Goal: Transaction & Acquisition: Obtain resource

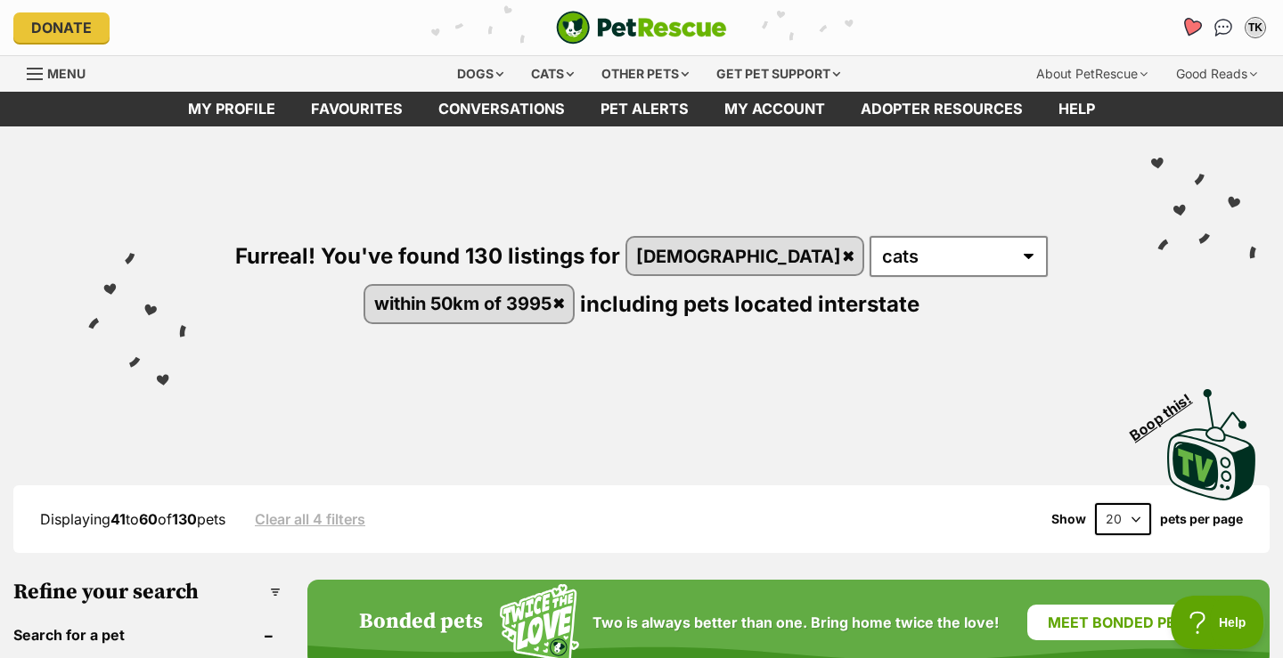
click at [1189, 26] on icon "Favourites" at bounding box center [1190, 27] width 21 height 20
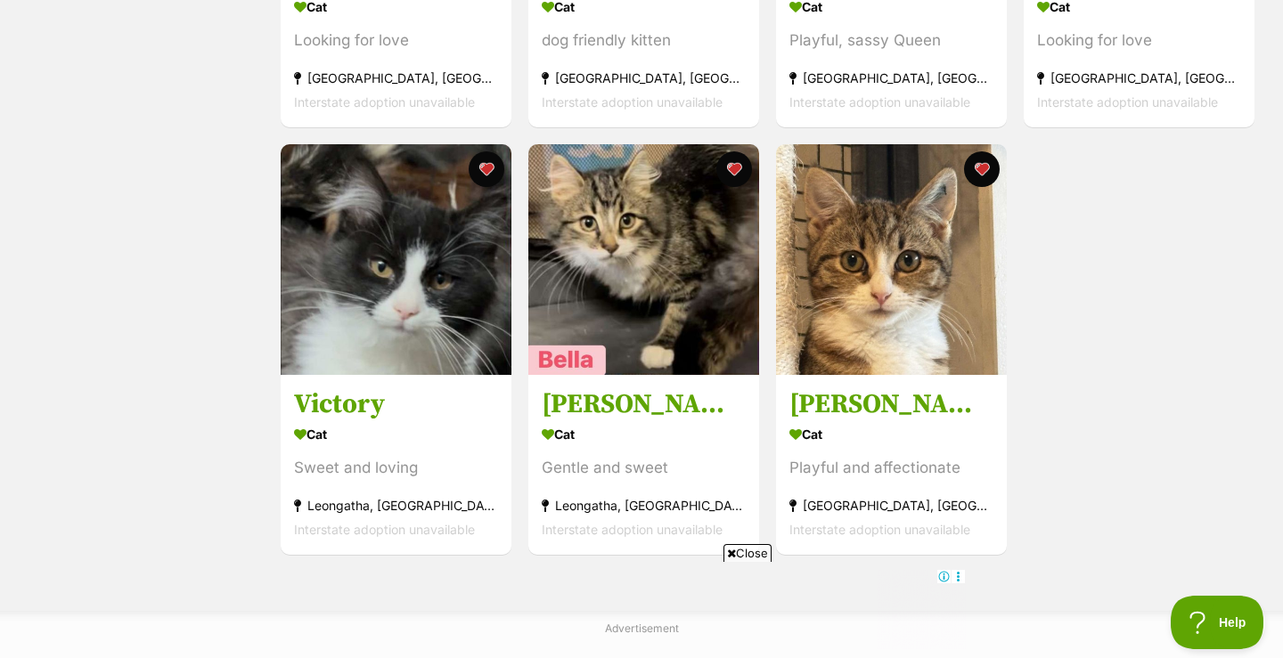
click at [751, 553] on span "Close" at bounding box center [747, 553] width 48 height 18
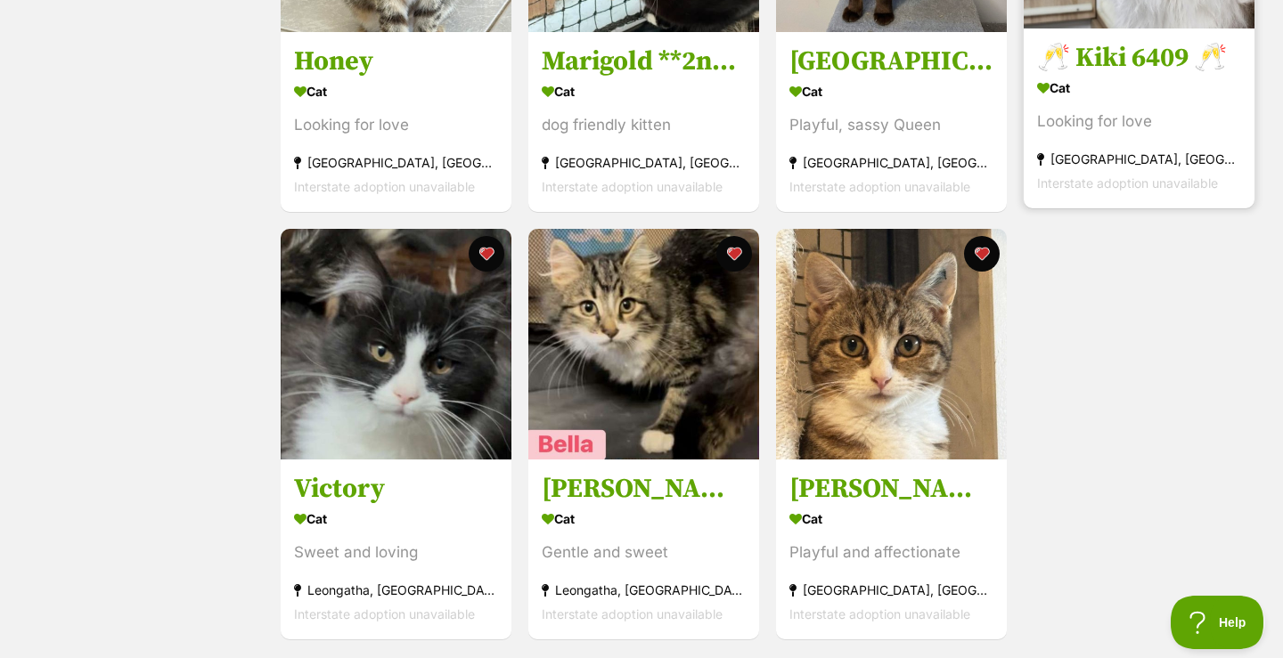
scroll to position [1292, 0]
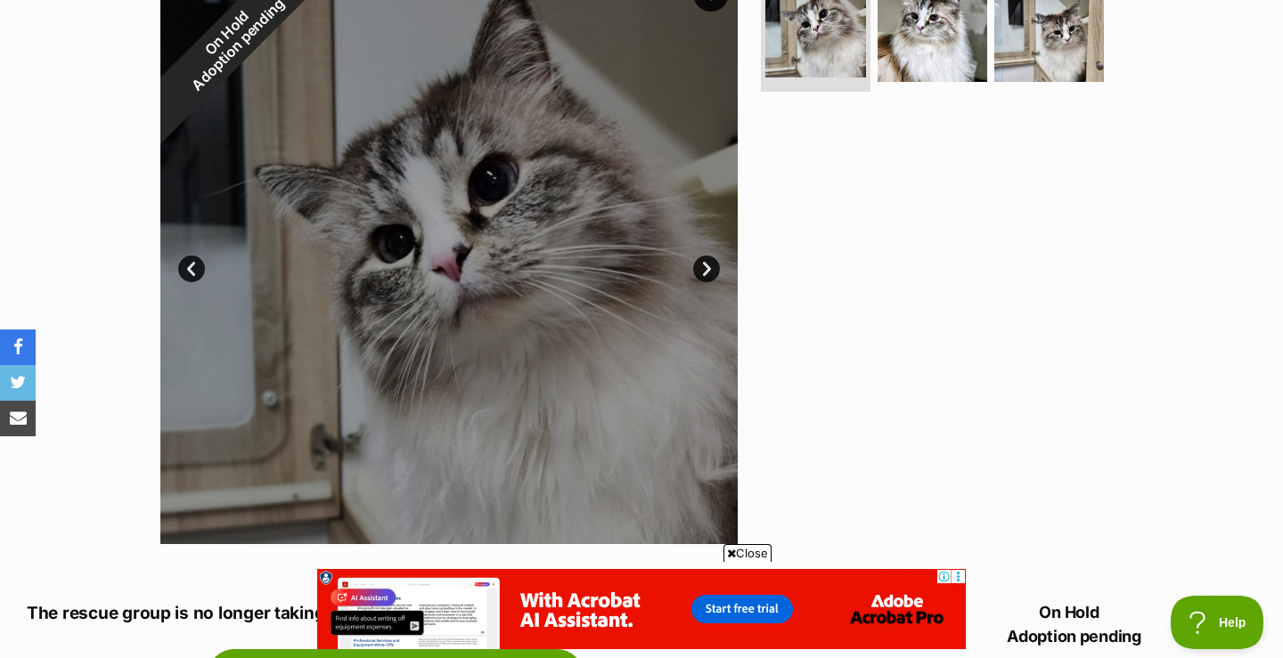
scroll to position [322, 0]
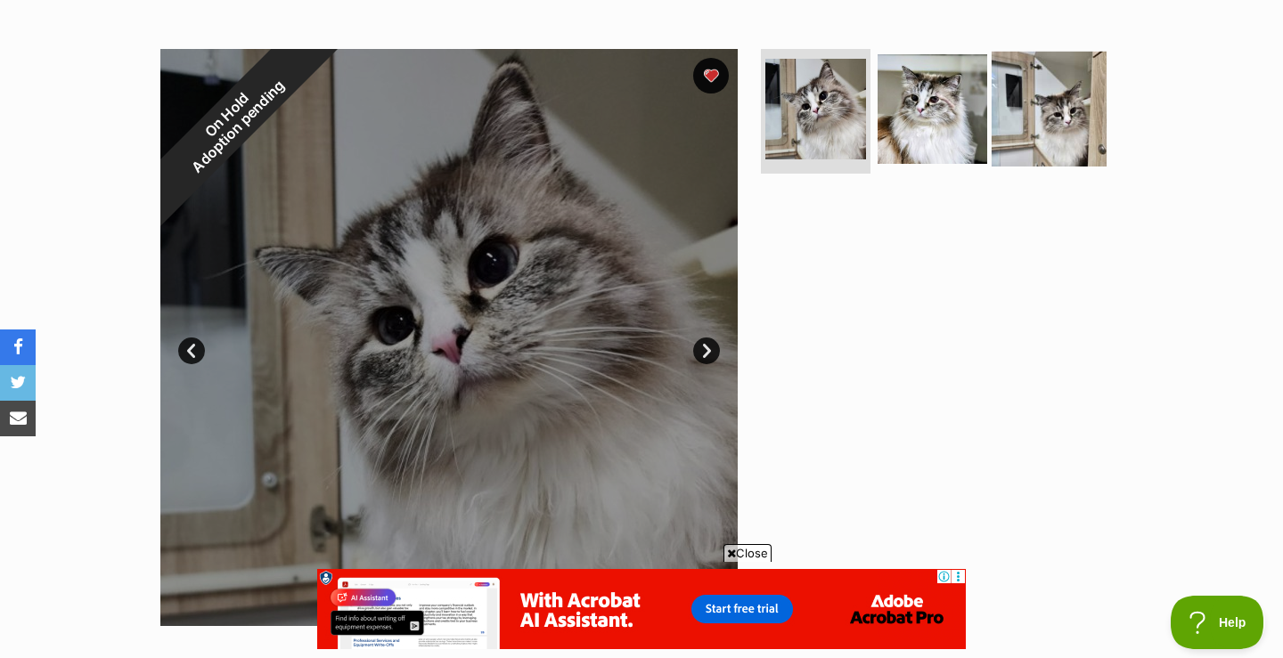
click at [1061, 116] on img at bounding box center [1048, 109] width 115 height 115
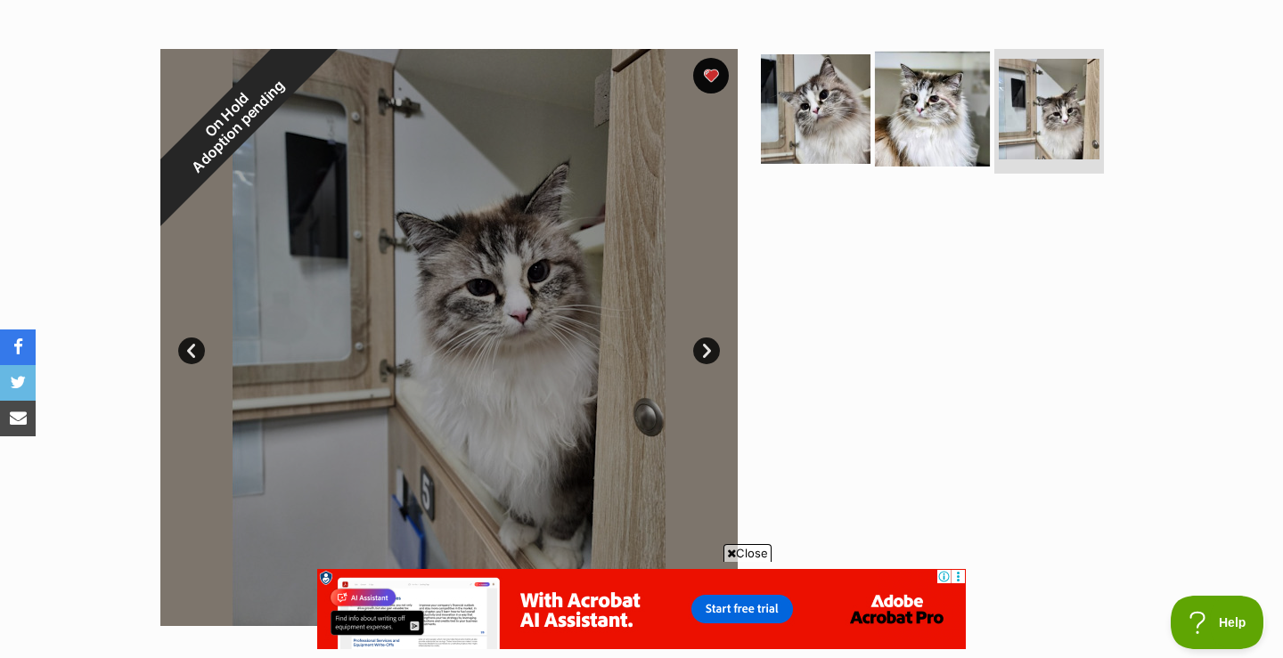
click at [944, 116] on img at bounding box center [932, 109] width 115 height 115
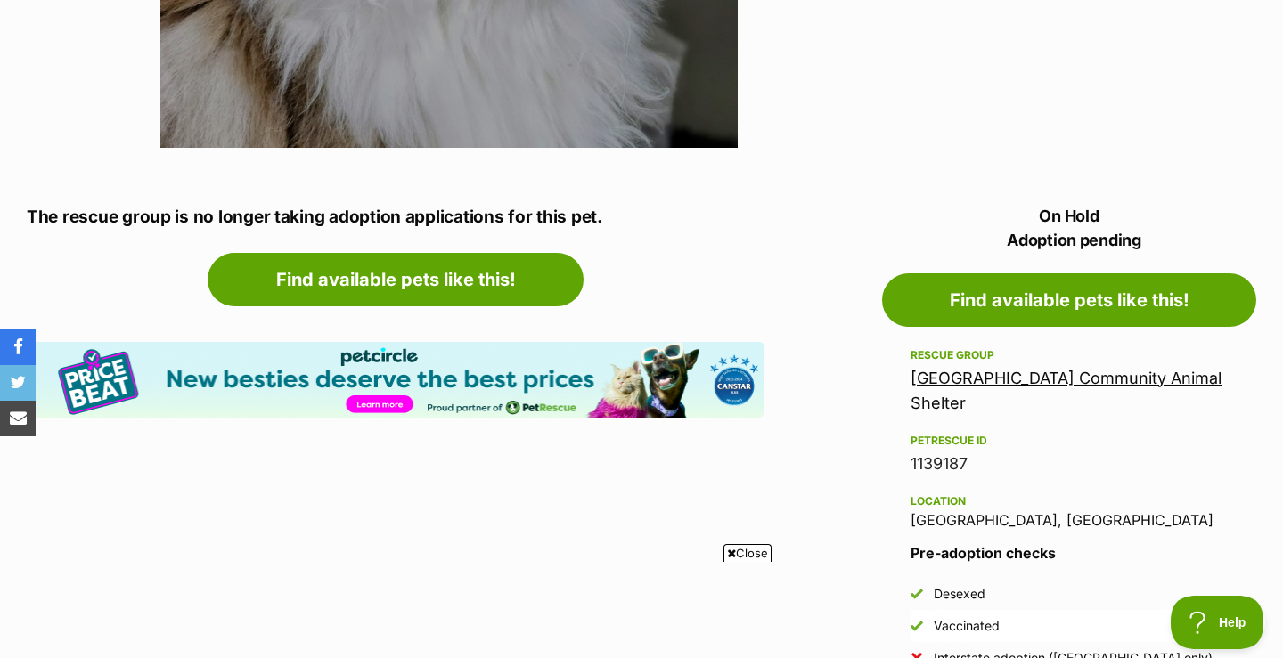
scroll to position [882, 0]
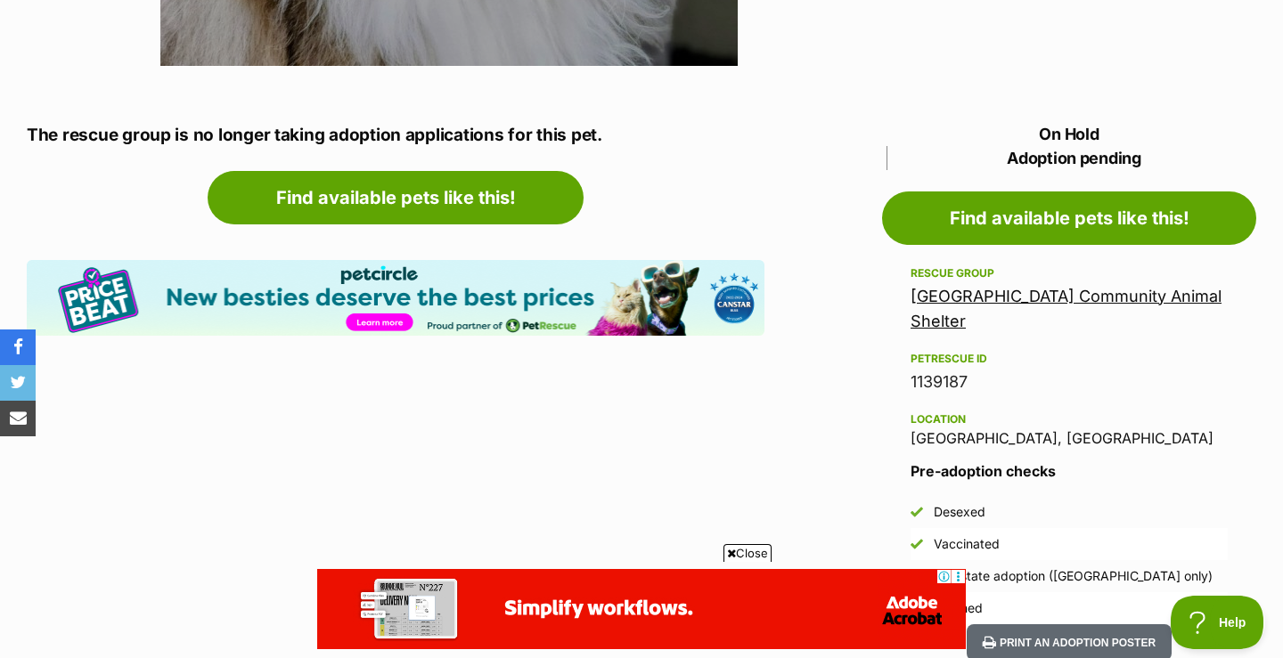
click at [1064, 301] on link "Mornington Peninsula Community Animal Shelter" at bounding box center [1065, 309] width 311 height 44
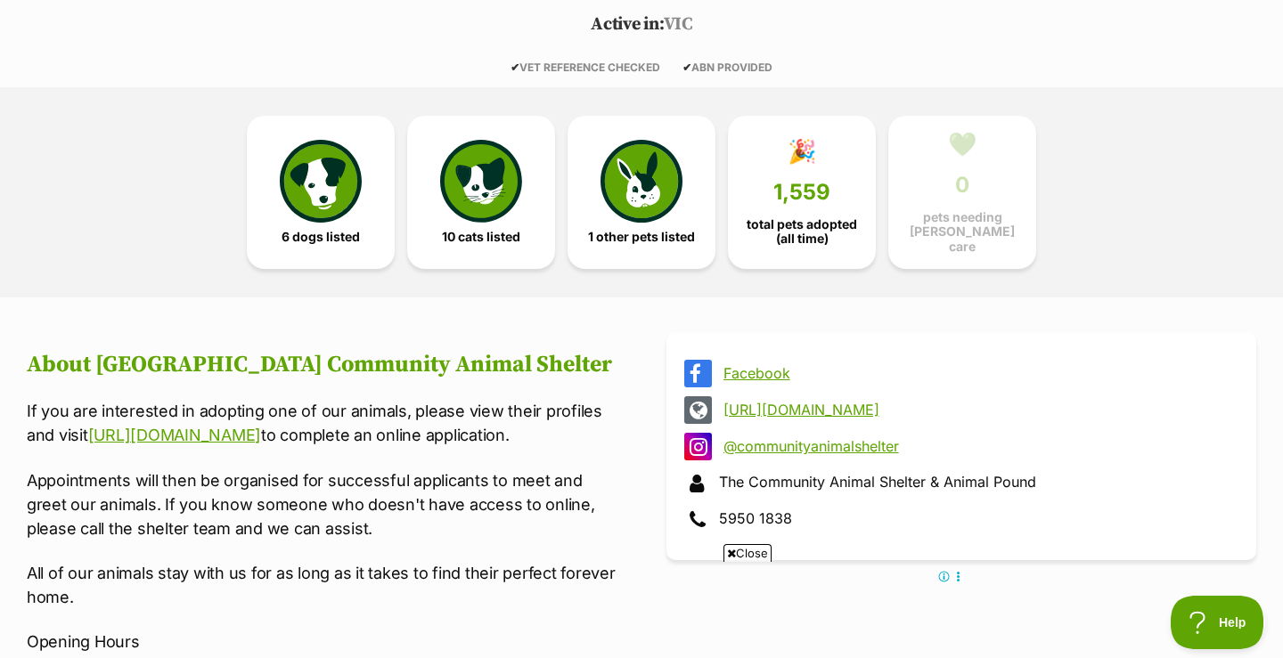
scroll to position [377, 0]
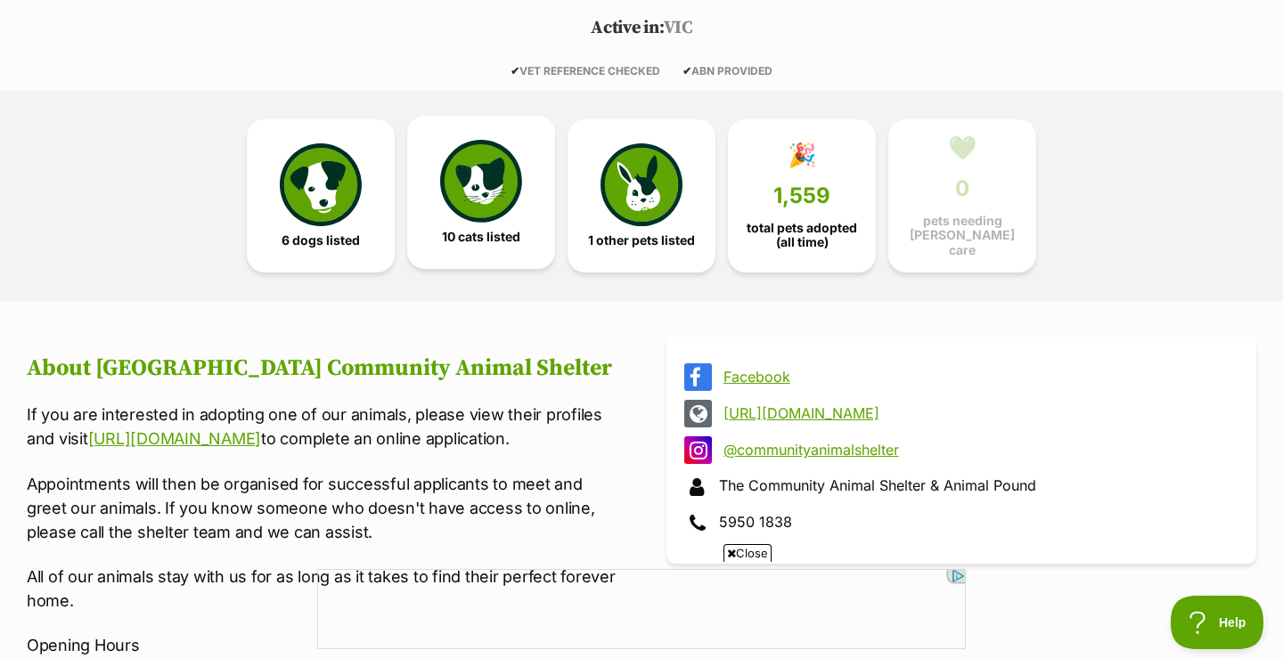
click at [484, 189] on img at bounding box center [481, 181] width 82 height 82
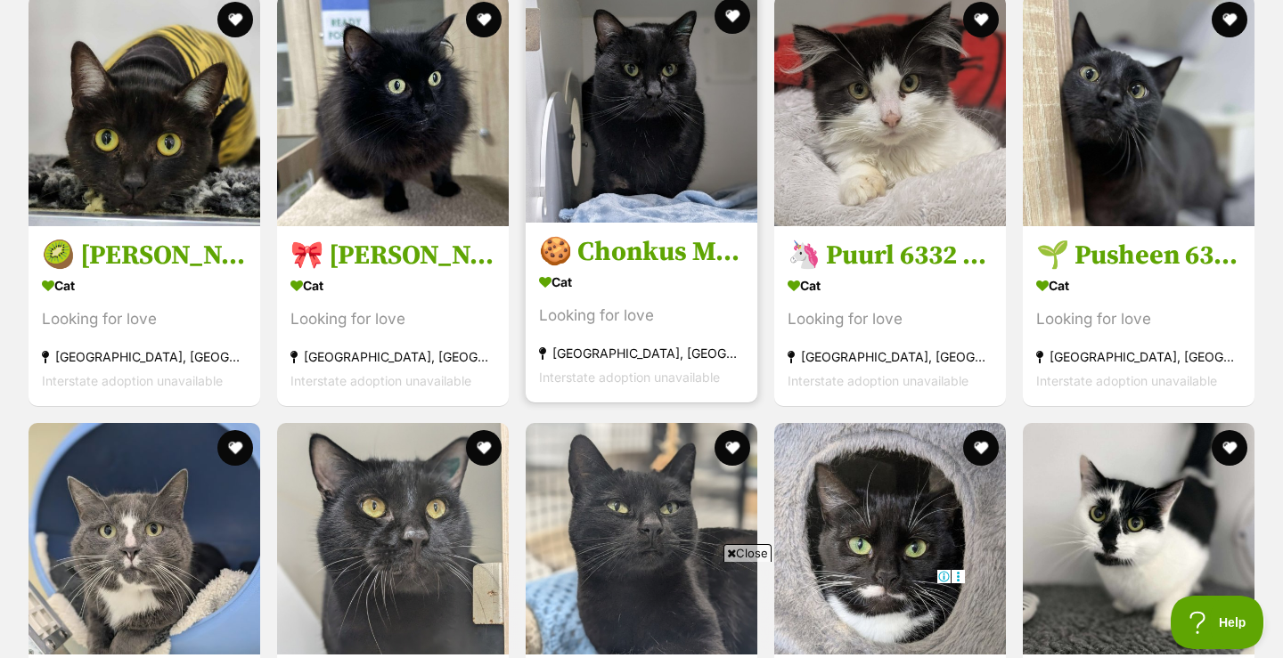
scroll to position [2032, 0]
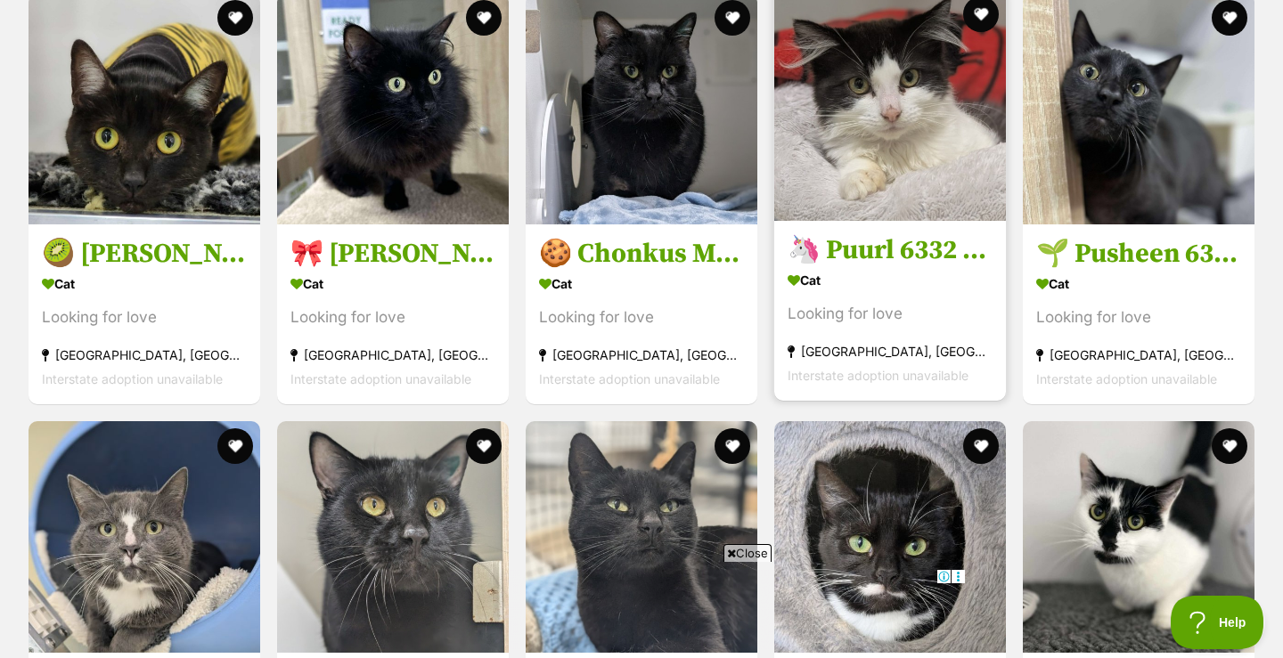
click at [854, 267] on h3 "🦄 Puurl 6332 🦄" at bounding box center [889, 250] width 205 height 34
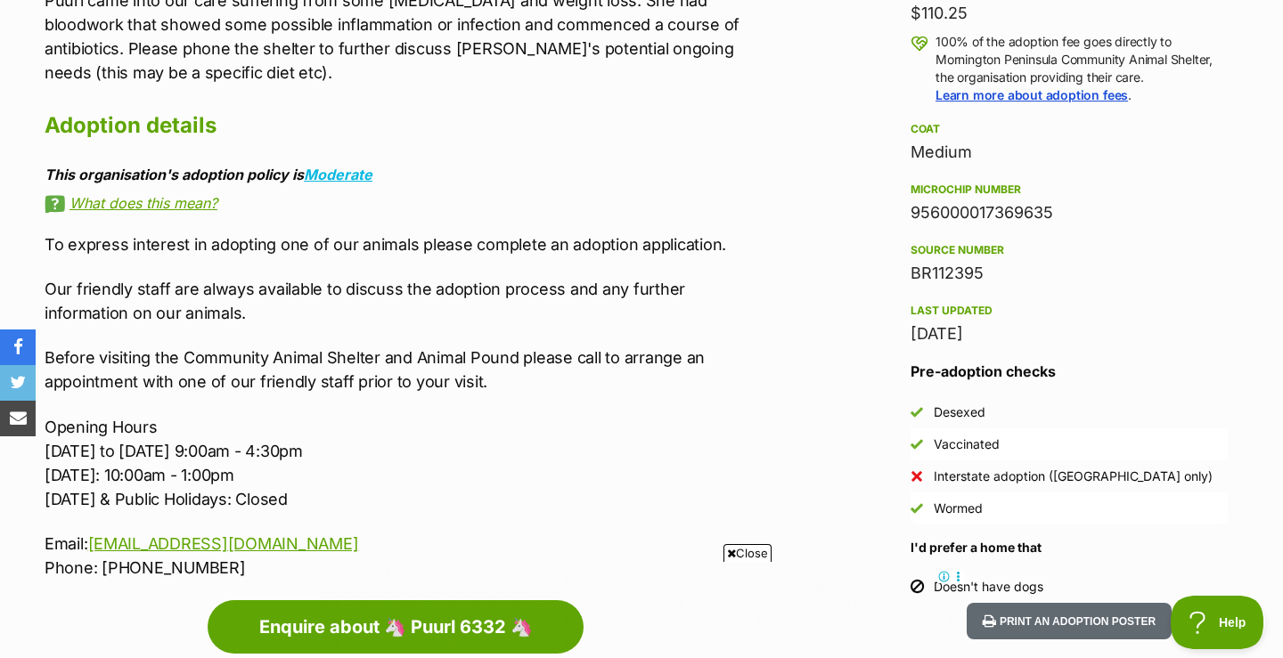
scroll to position [1237, 0]
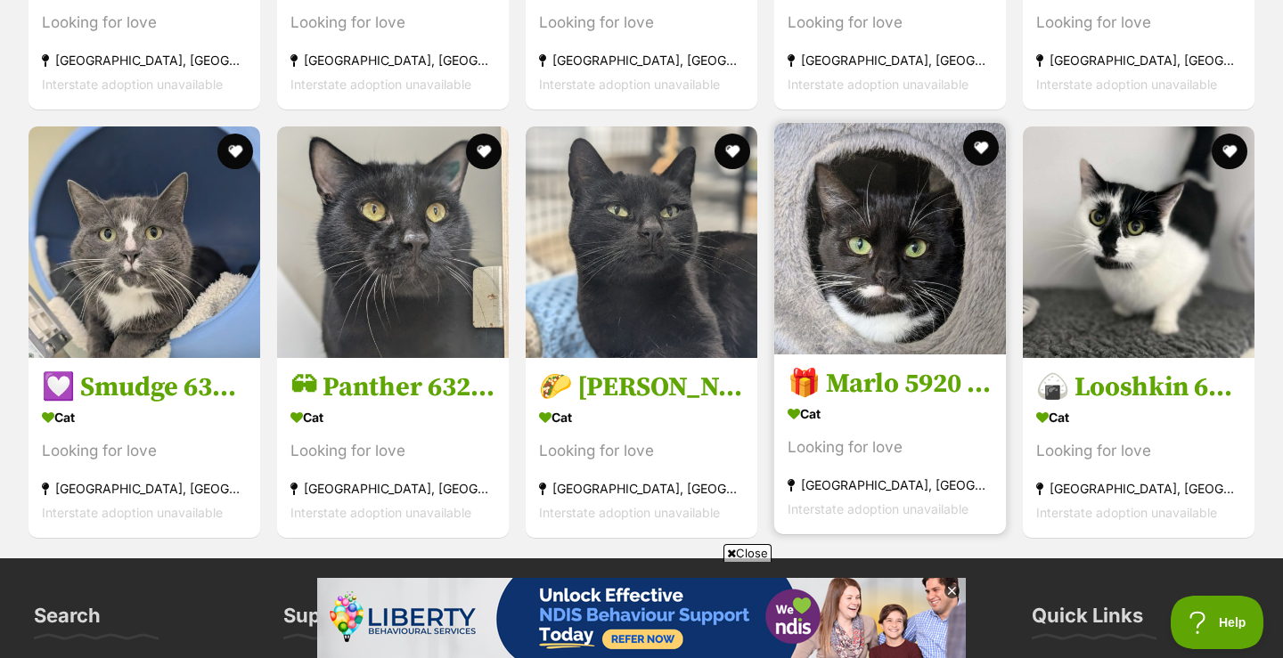
scroll to position [2327, 0]
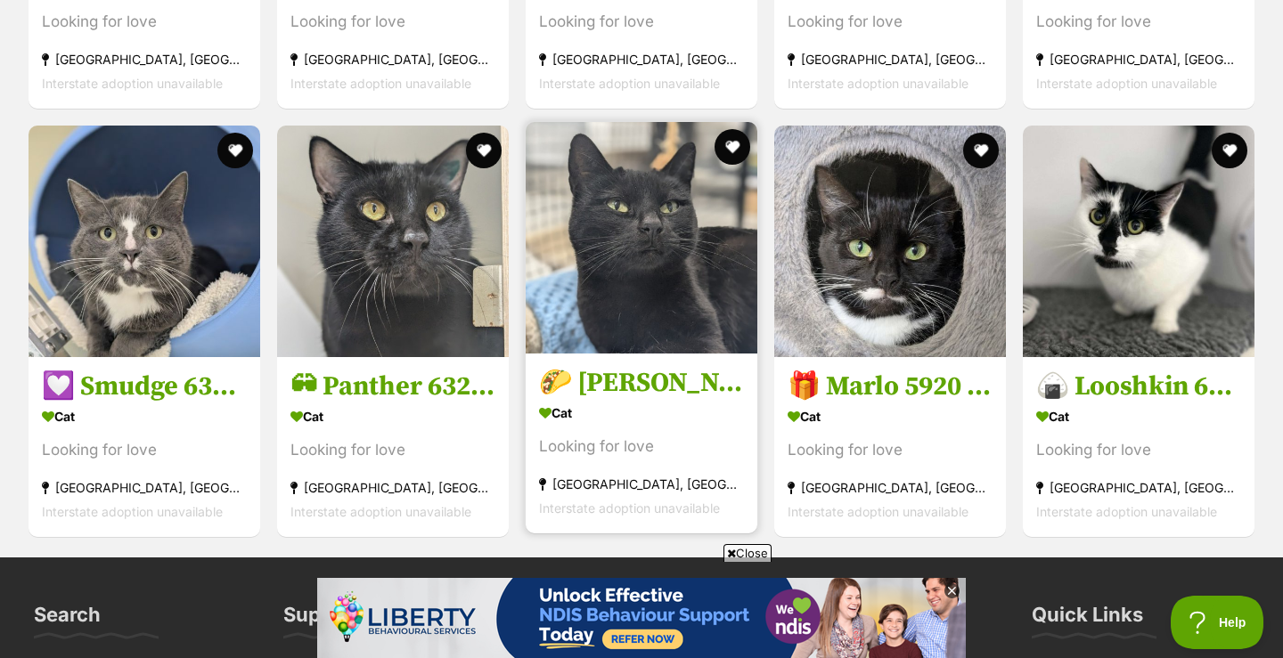
click at [661, 401] on h3 "🌮 Frankie 6184 🌮" at bounding box center [641, 384] width 205 height 34
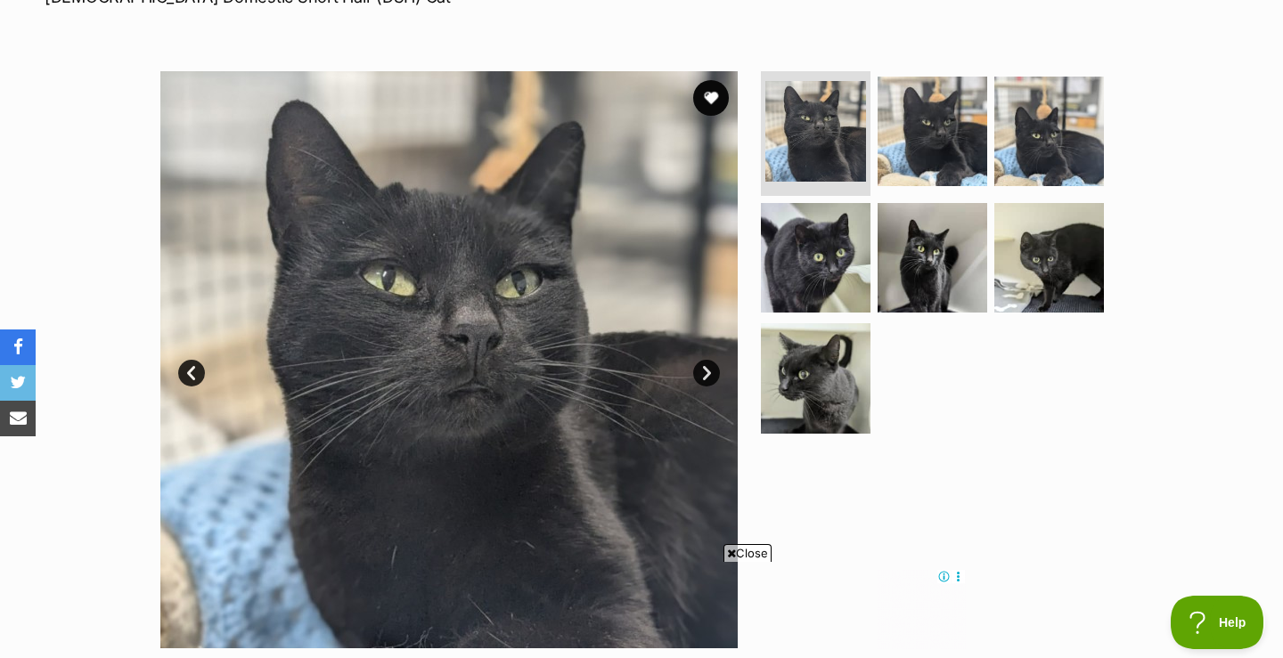
scroll to position [297, 0]
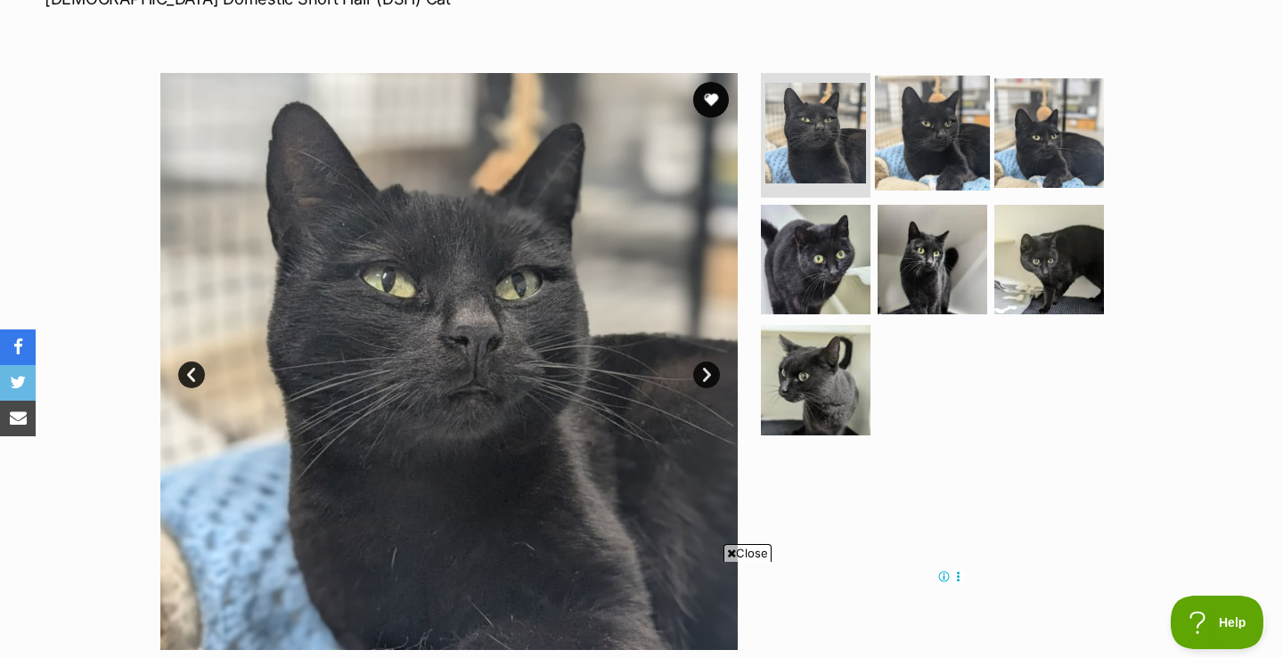
click at [927, 126] on img at bounding box center [932, 133] width 115 height 115
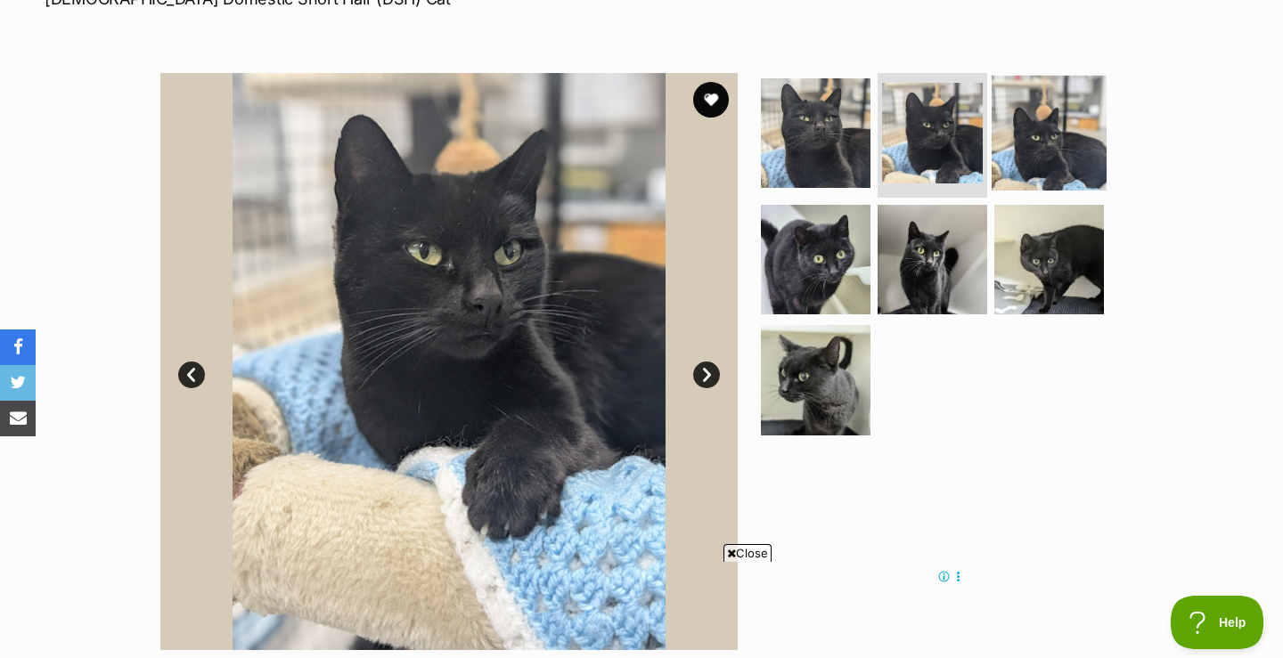
click at [1006, 130] on img at bounding box center [1048, 133] width 115 height 115
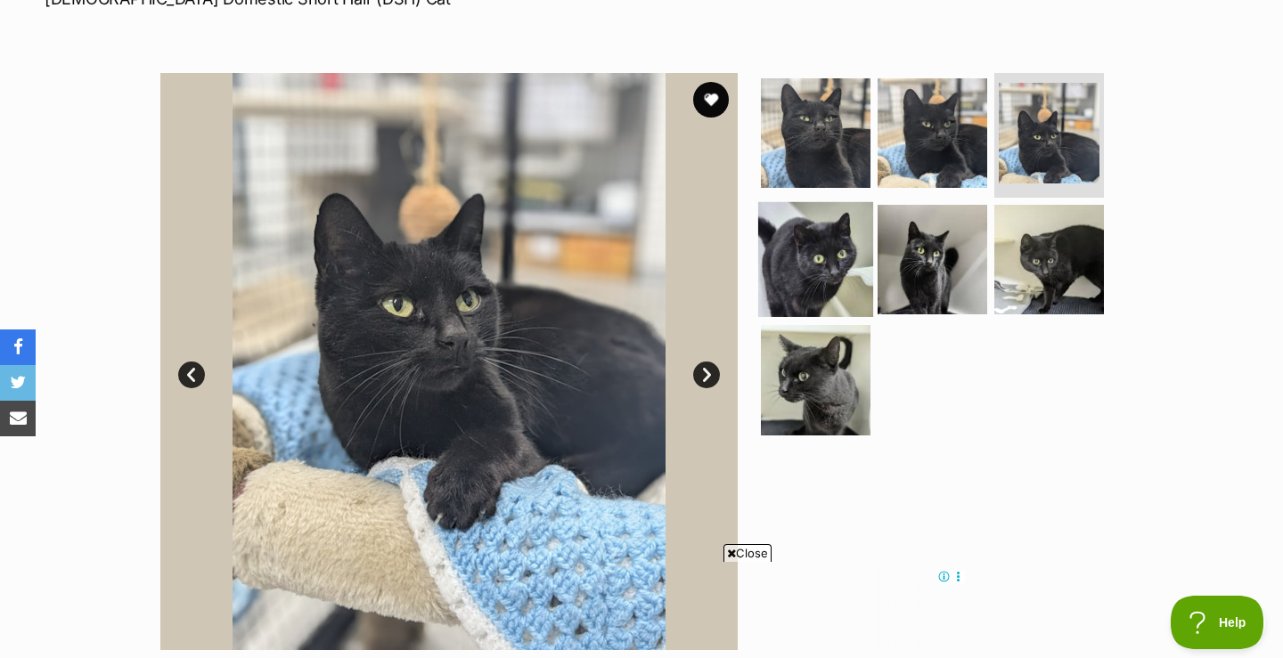
click at [803, 264] on img at bounding box center [815, 258] width 115 height 115
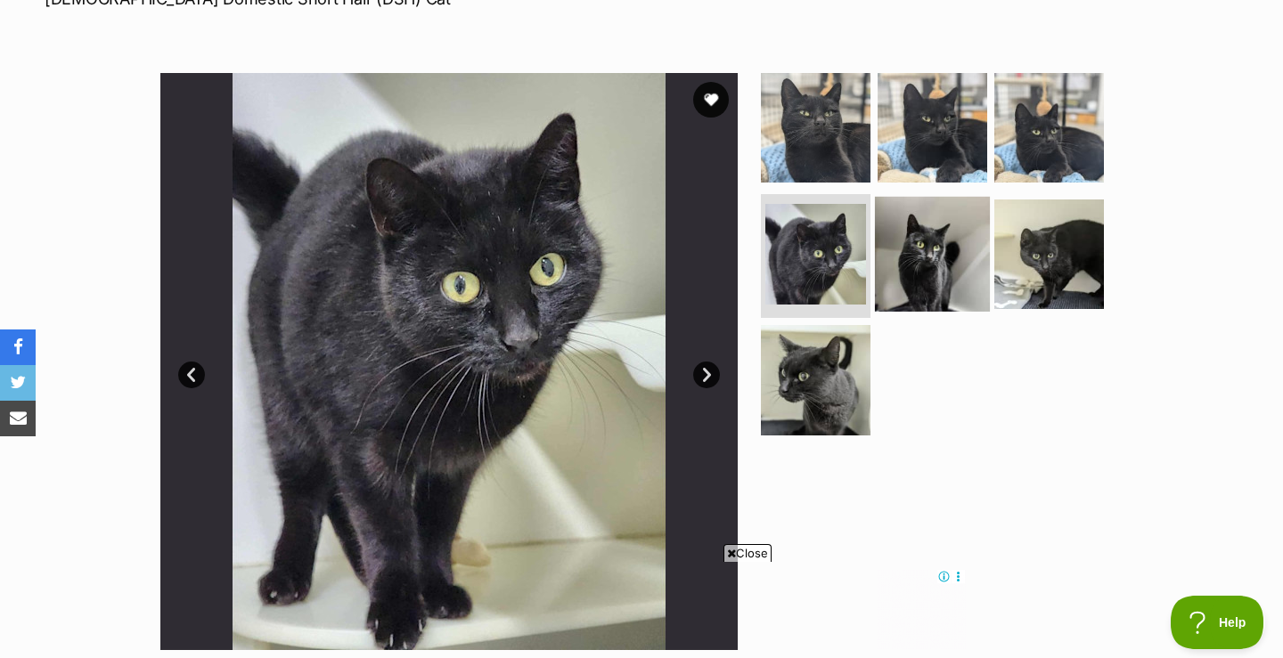
click at [925, 250] on img at bounding box center [932, 253] width 115 height 115
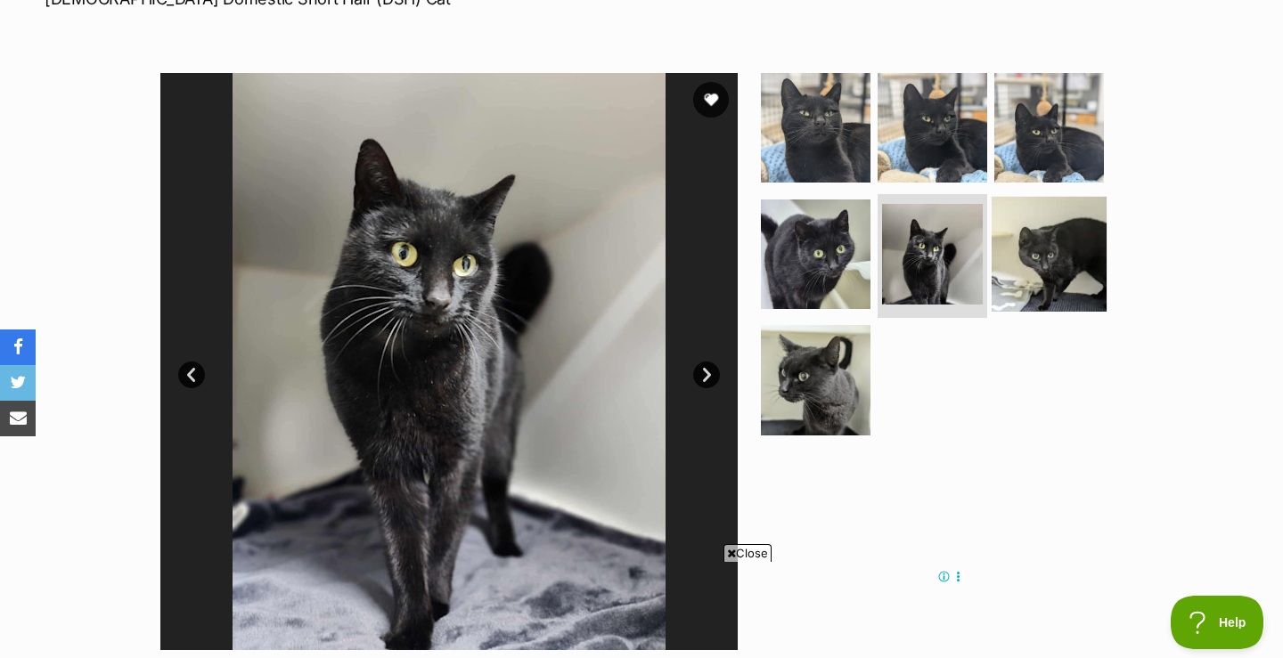
click at [1045, 263] on img at bounding box center [1048, 253] width 115 height 115
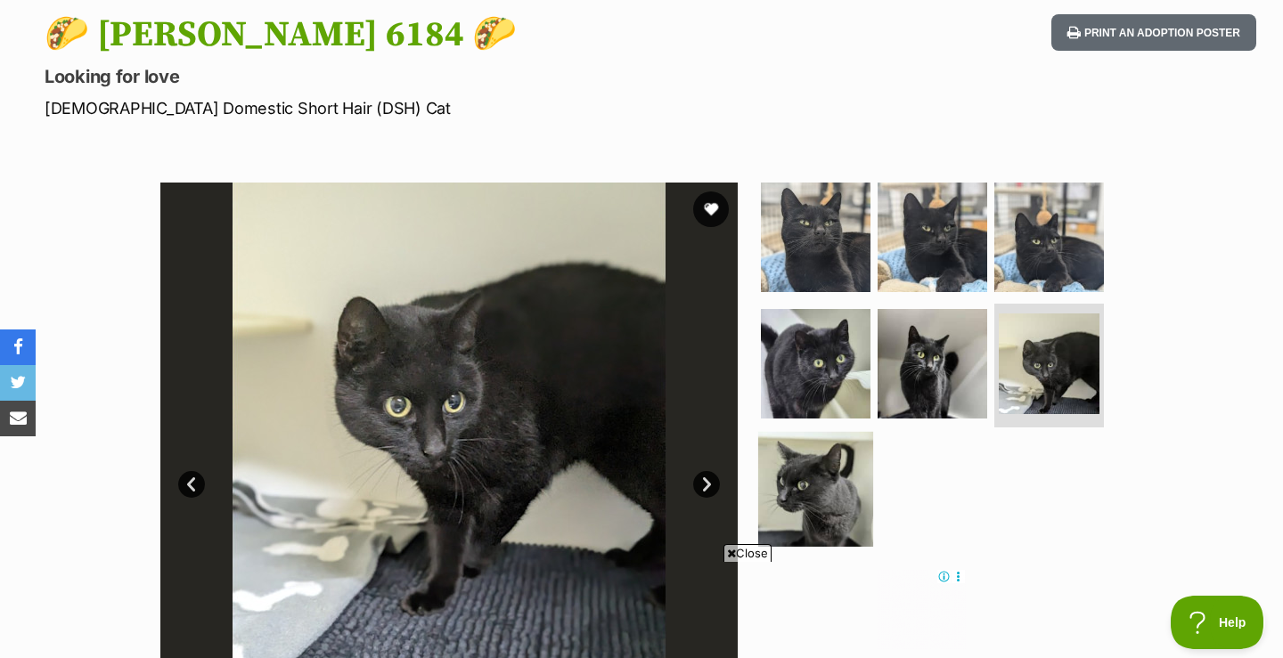
scroll to position [0, 0]
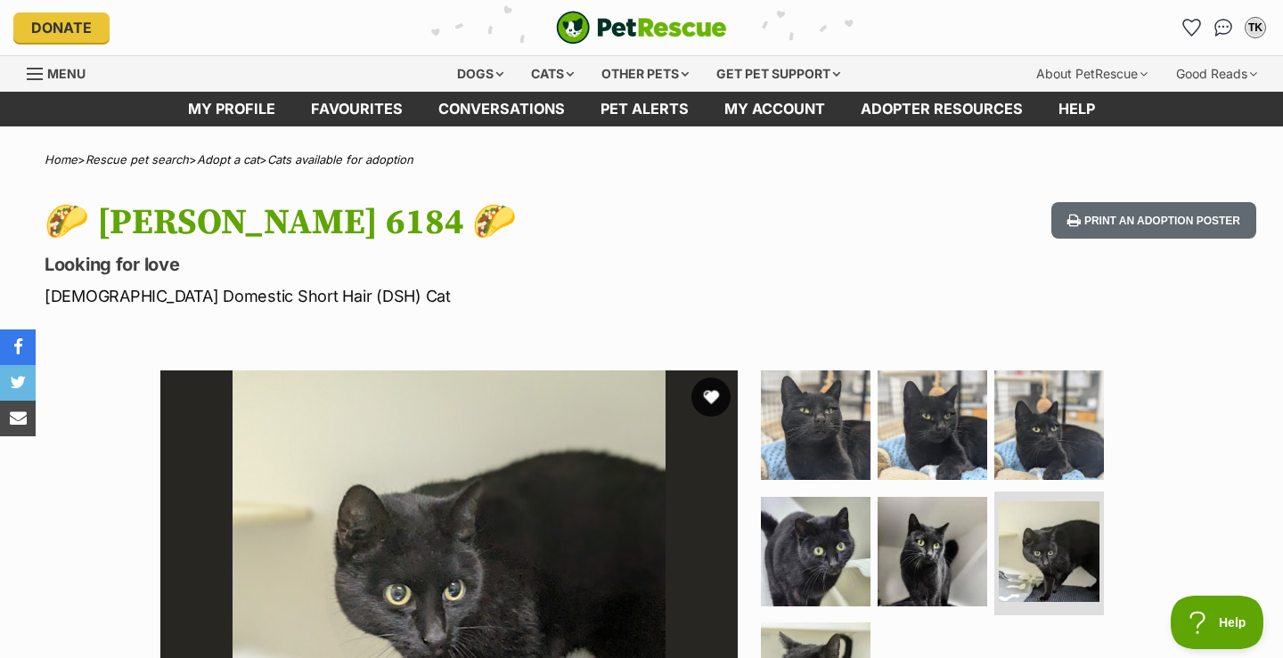
click at [711, 399] on button "favourite" at bounding box center [710, 397] width 39 height 39
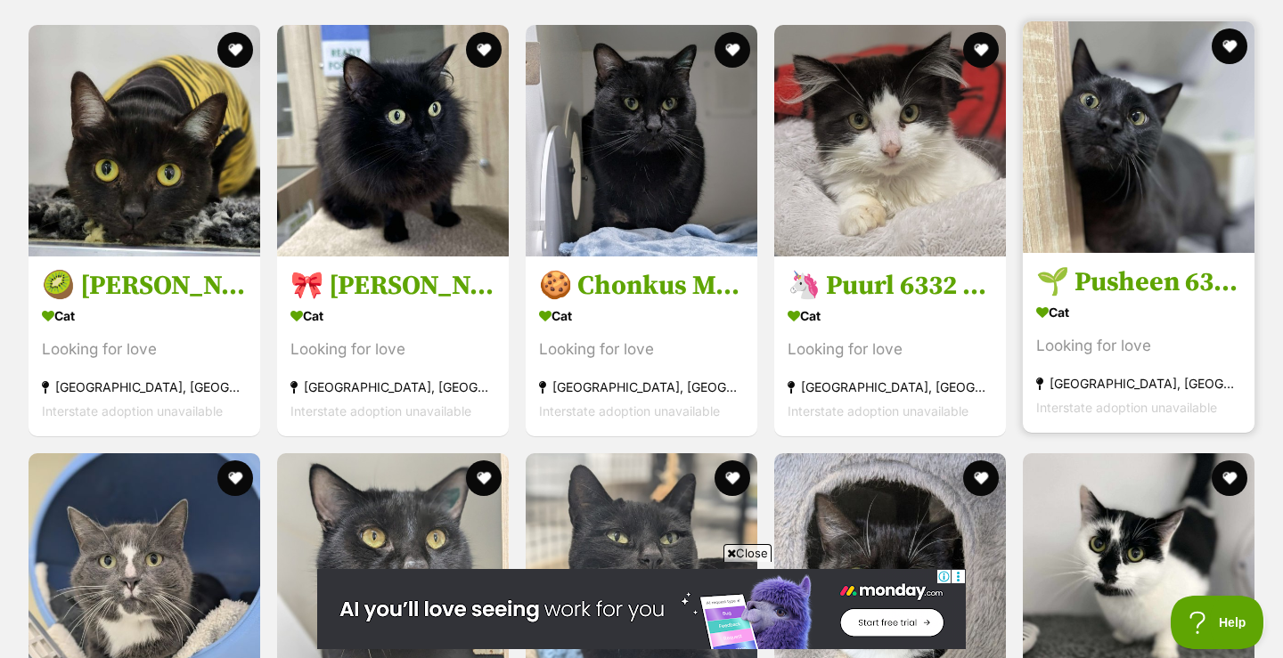
scroll to position [2029, 0]
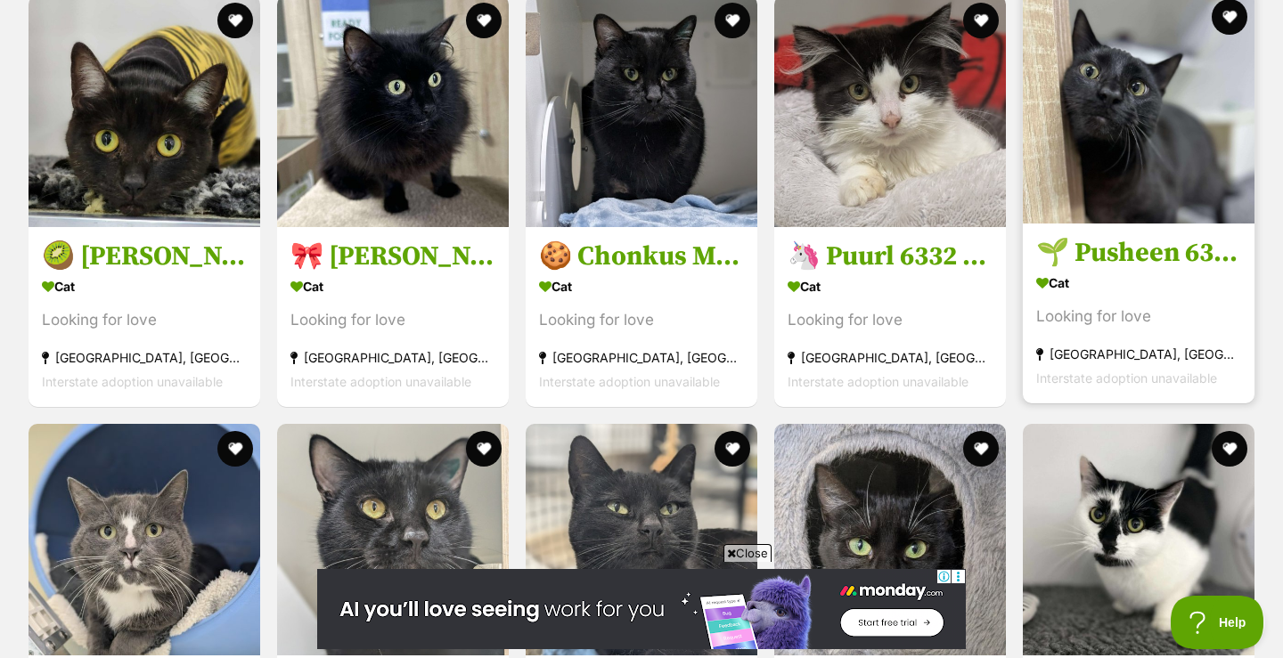
click at [1153, 270] on h3 "🌱 Pusheen 6342 🌱" at bounding box center [1138, 253] width 205 height 34
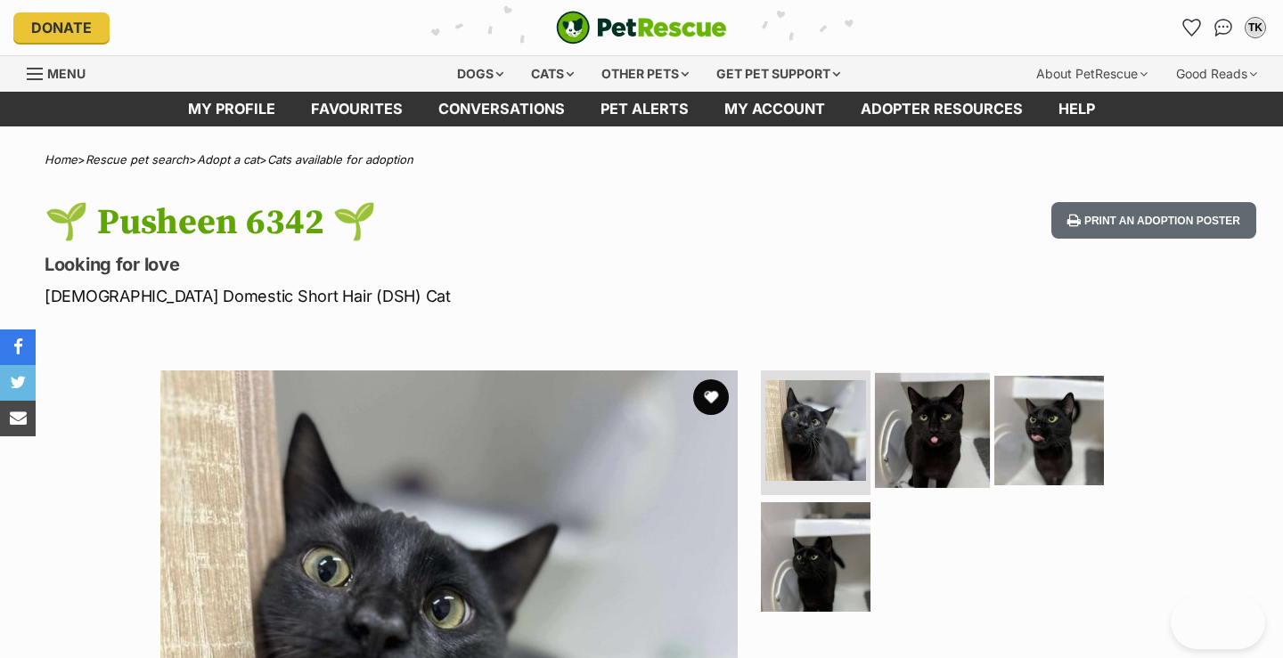
click at [930, 438] on img at bounding box center [932, 430] width 115 height 115
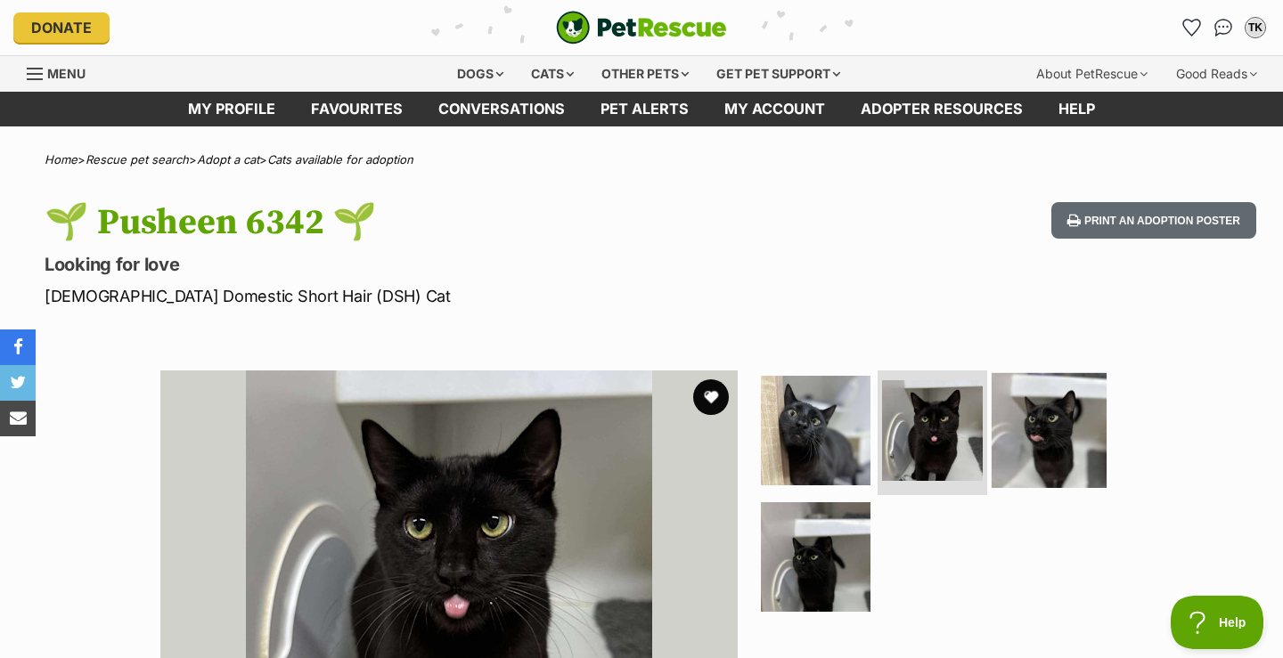
click at [1053, 441] on img at bounding box center [1048, 430] width 115 height 115
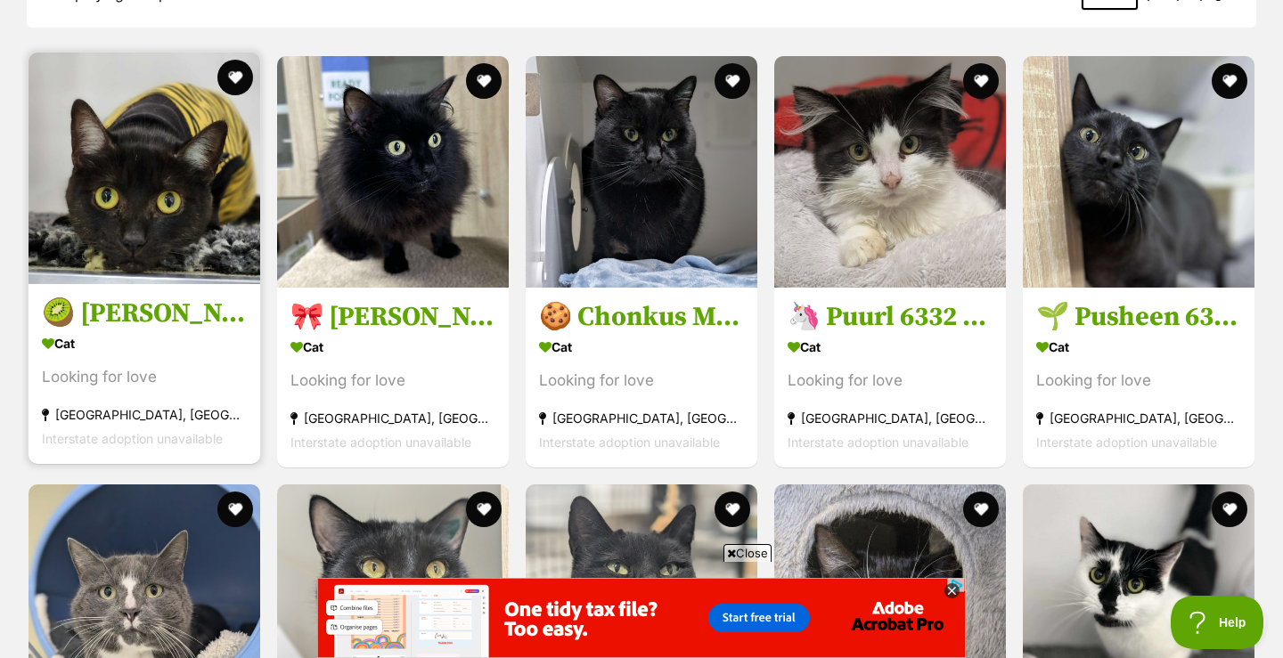
click at [167, 330] on h3 "🥝 [PERSON_NAME] 6220 🥝" at bounding box center [144, 314] width 205 height 34
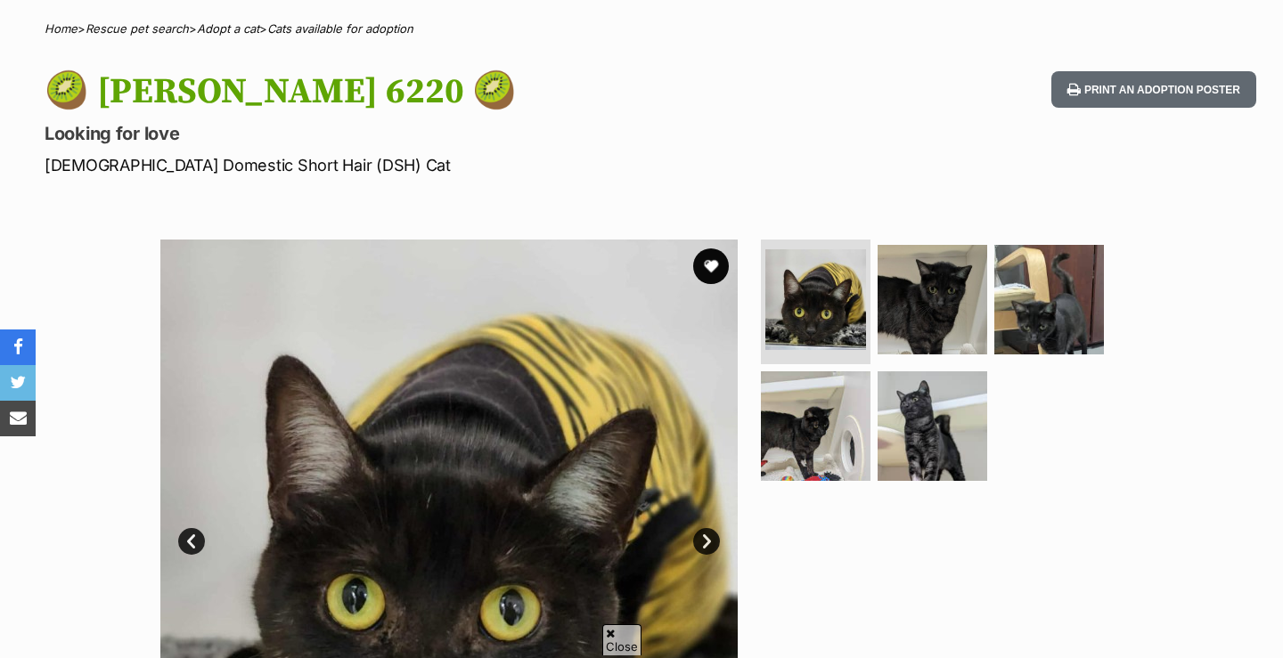
scroll to position [131, 0]
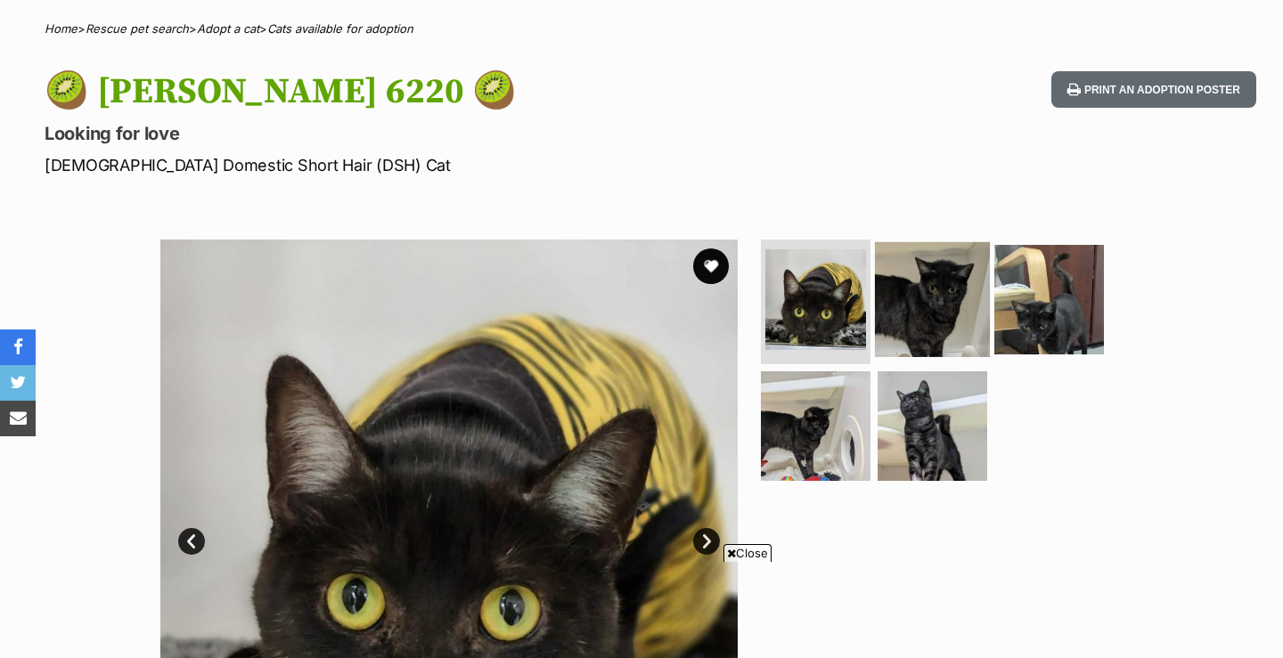
click at [926, 307] on img at bounding box center [932, 299] width 115 height 115
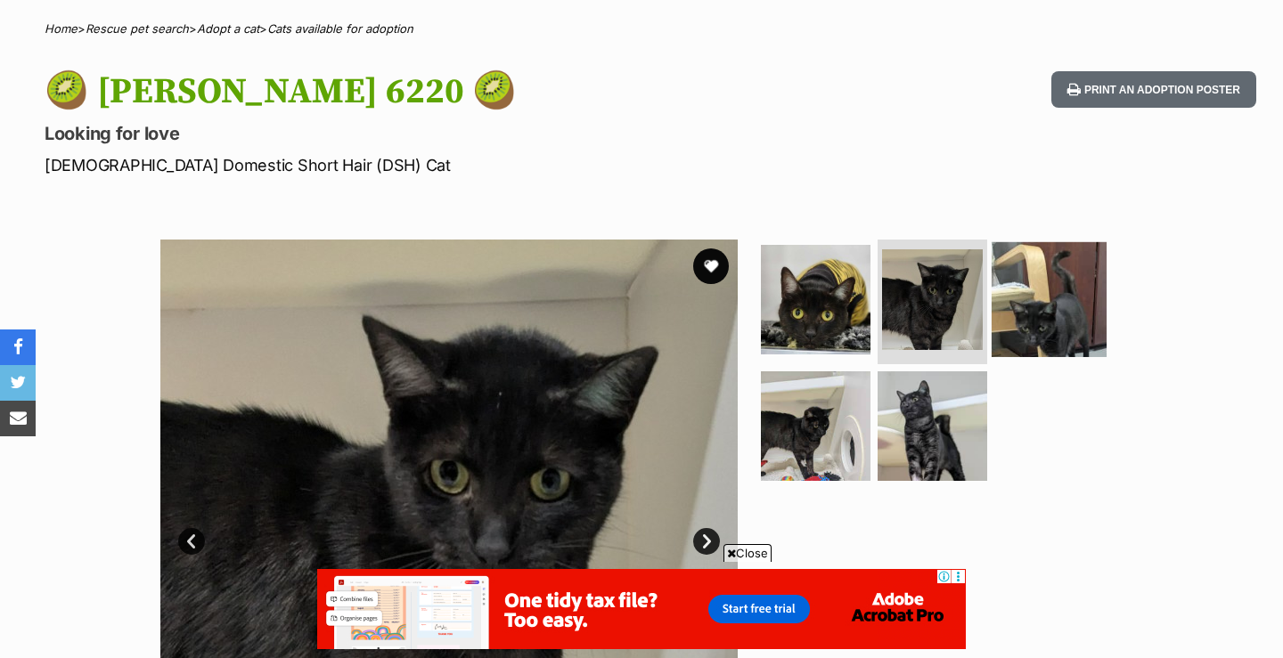
scroll to position [512, 0]
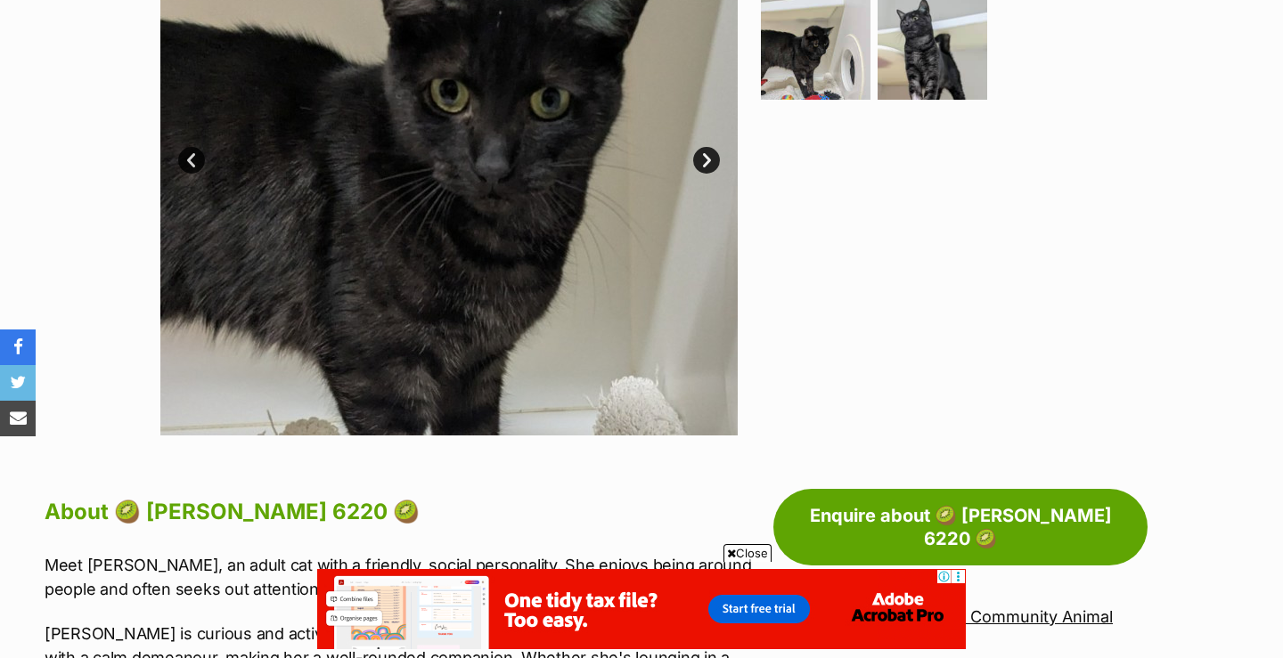
click at [1052, 306] on div at bounding box center [939, 146] width 365 height 577
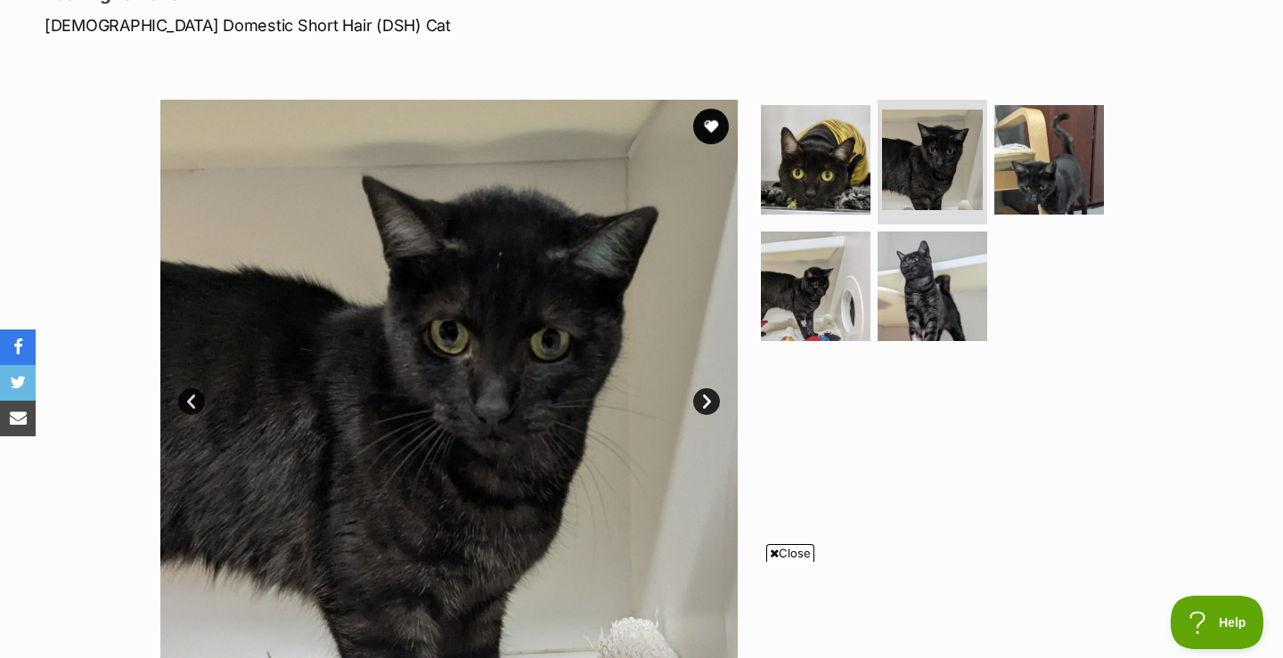
scroll to position [233, 0]
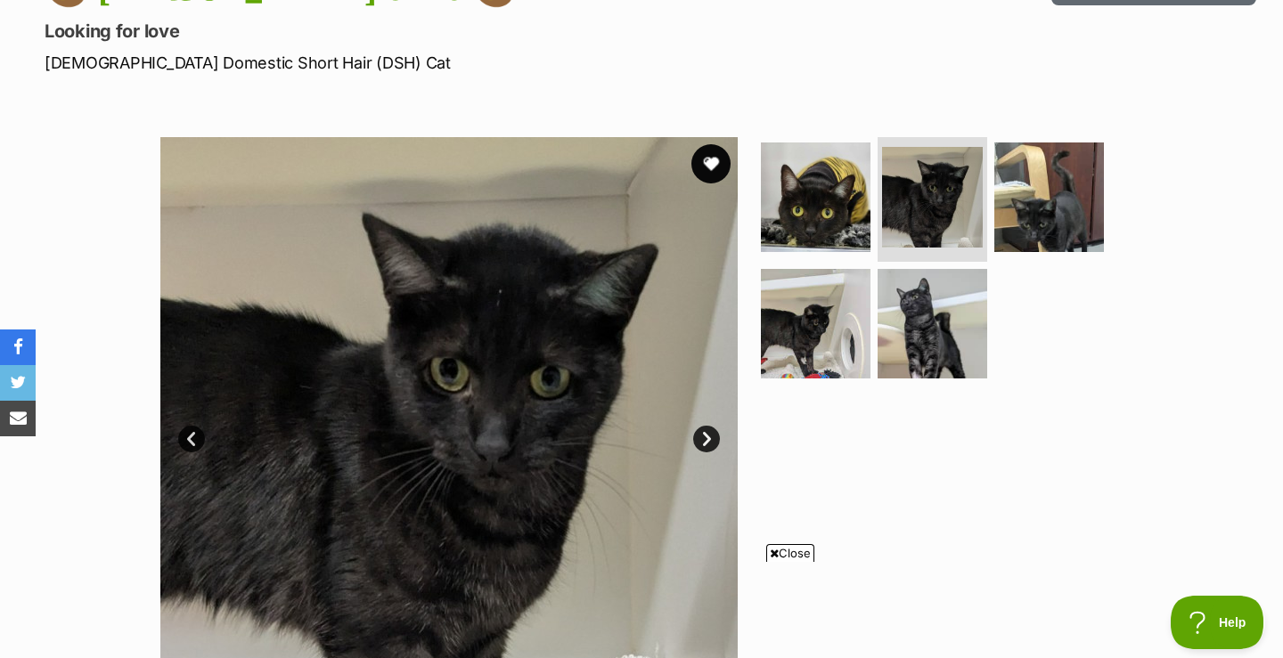
click at [712, 166] on button "favourite" at bounding box center [710, 163] width 39 height 39
click at [821, 201] on img at bounding box center [815, 197] width 115 height 115
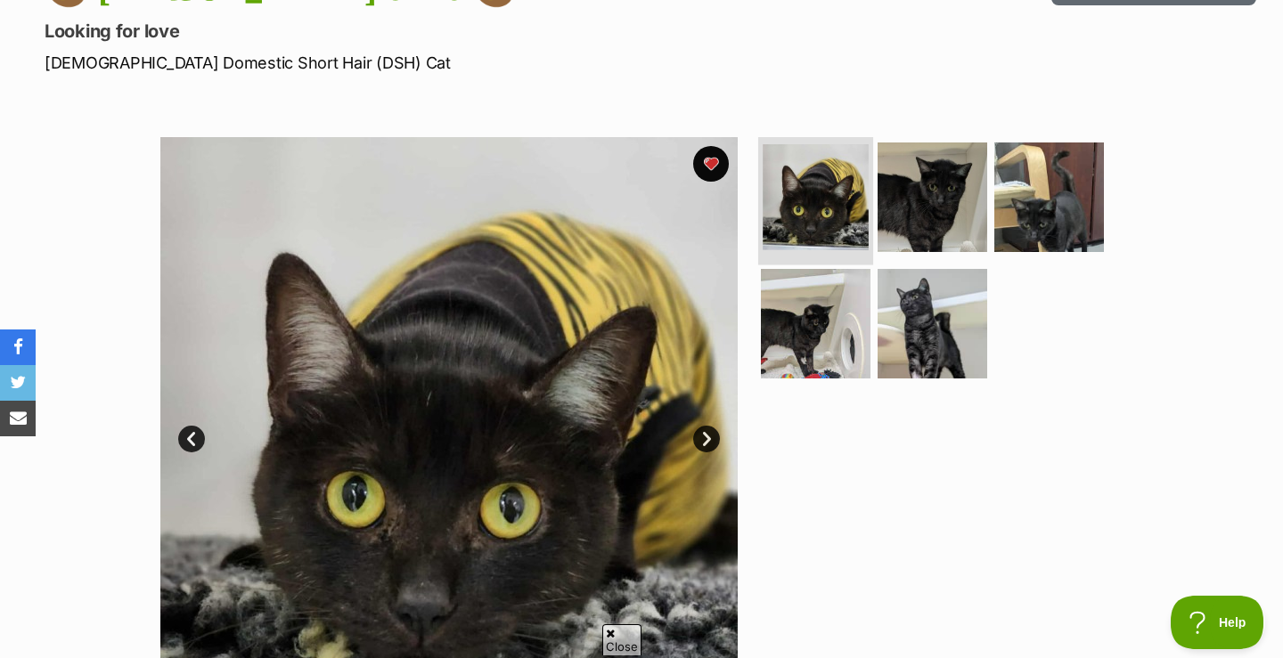
scroll to position [0, 0]
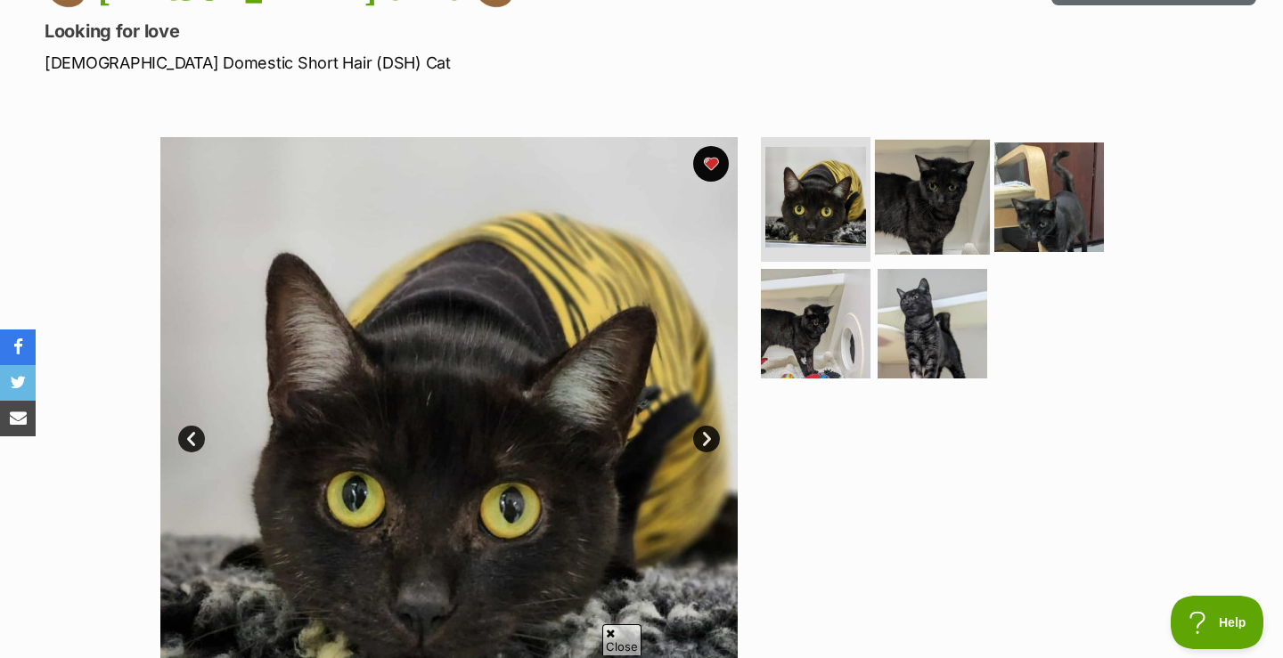
click at [934, 210] on img at bounding box center [932, 197] width 115 height 115
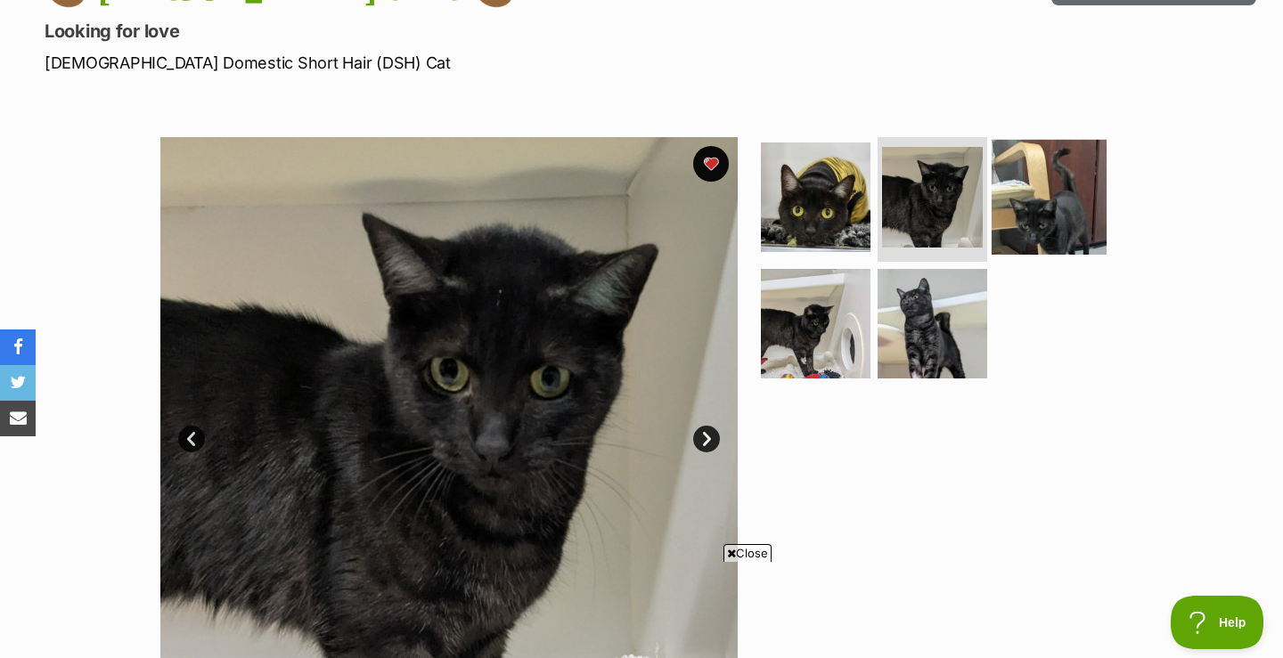
click at [1054, 207] on img at bounding box center [1048, 197] width 115 height 115
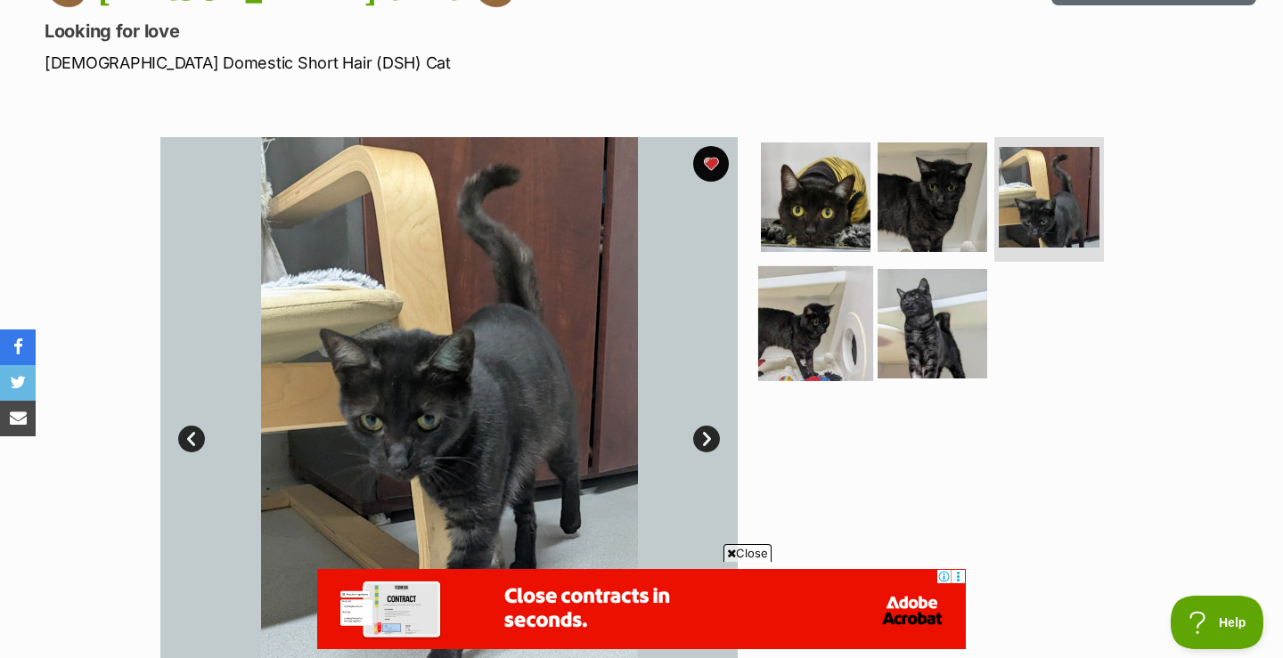
click at [825, 318] on img at bounding box center [815, 322] width 115 height 115
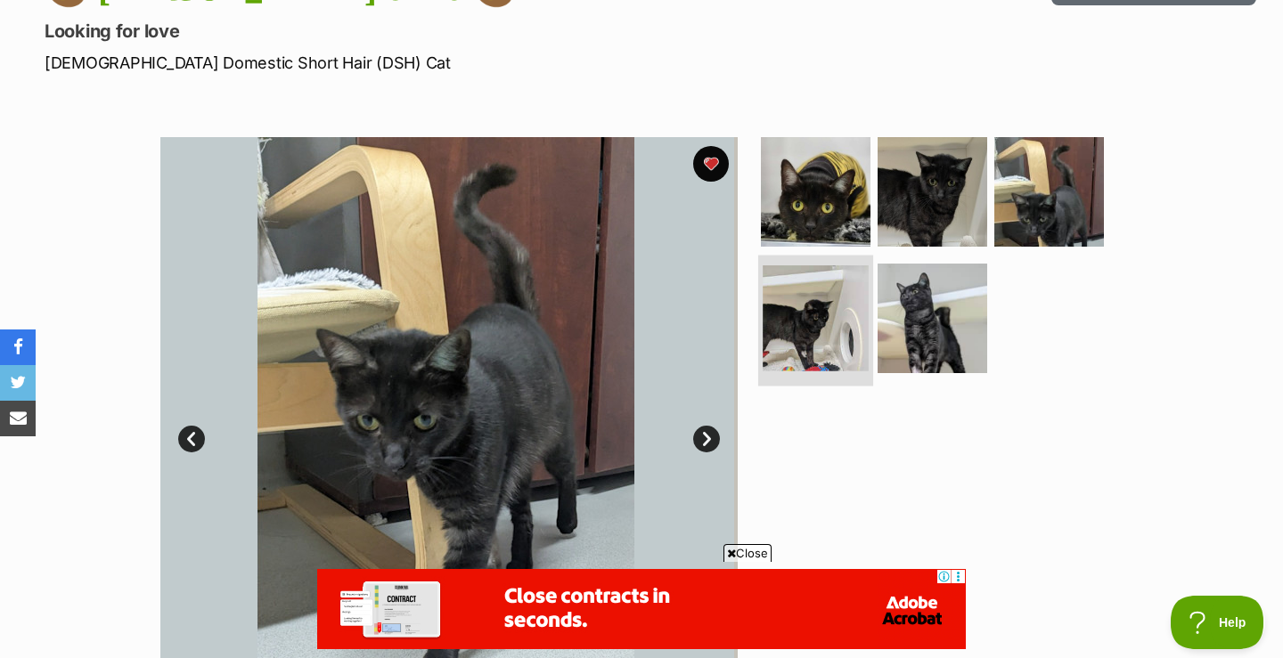
click at [825, 318] on img at bounding box center [815, 318] width 106 height 106
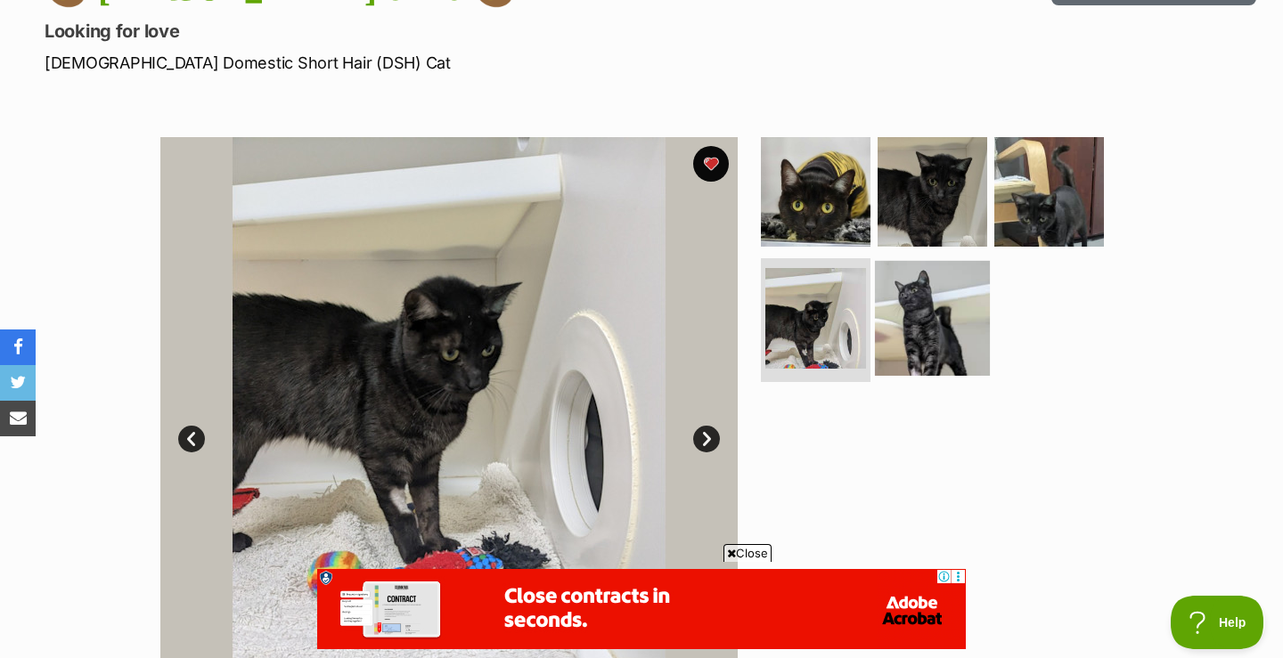
click at [933, 312] on img at bounding box center [932, 317] width 115 height 115
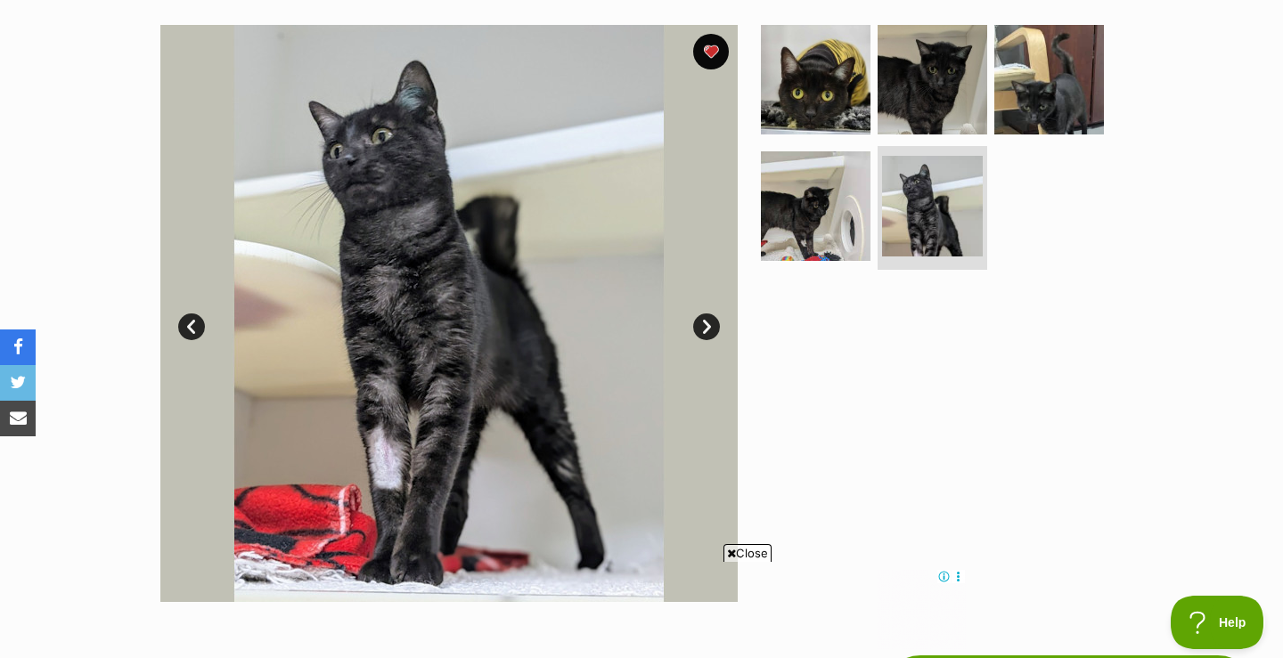
scroll to position [344, 0]
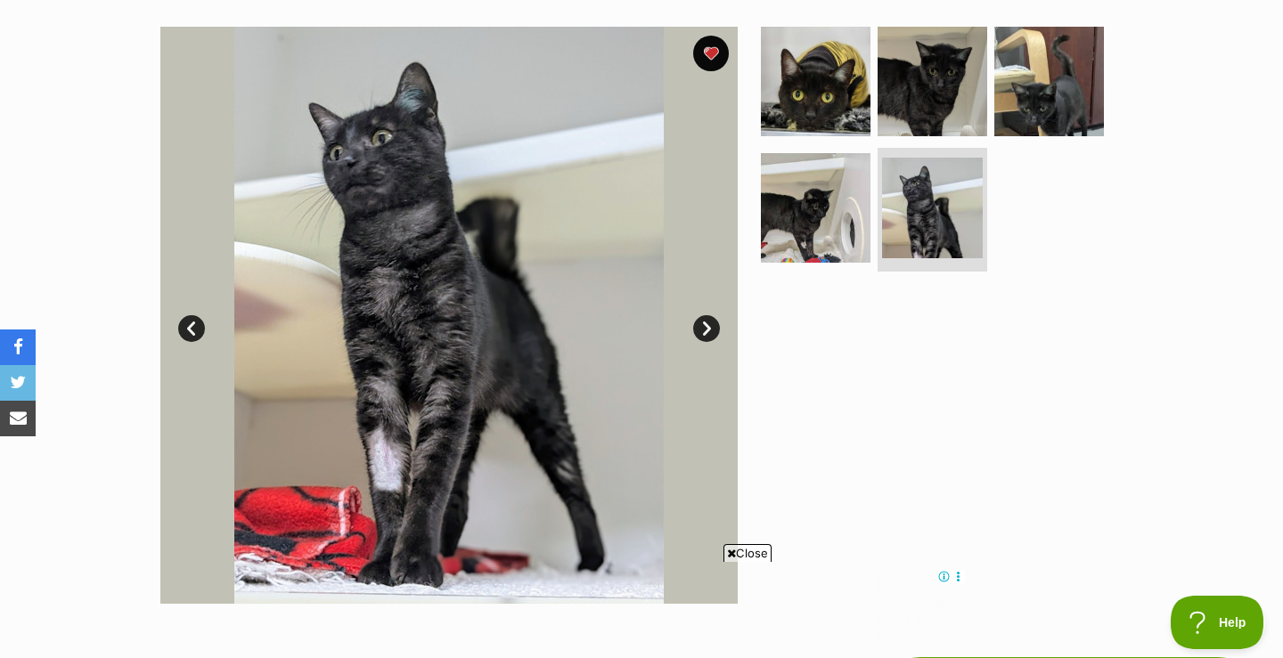
click at [708, 322] on link "Next" at bounding box center [706, 328] width 27 height 27
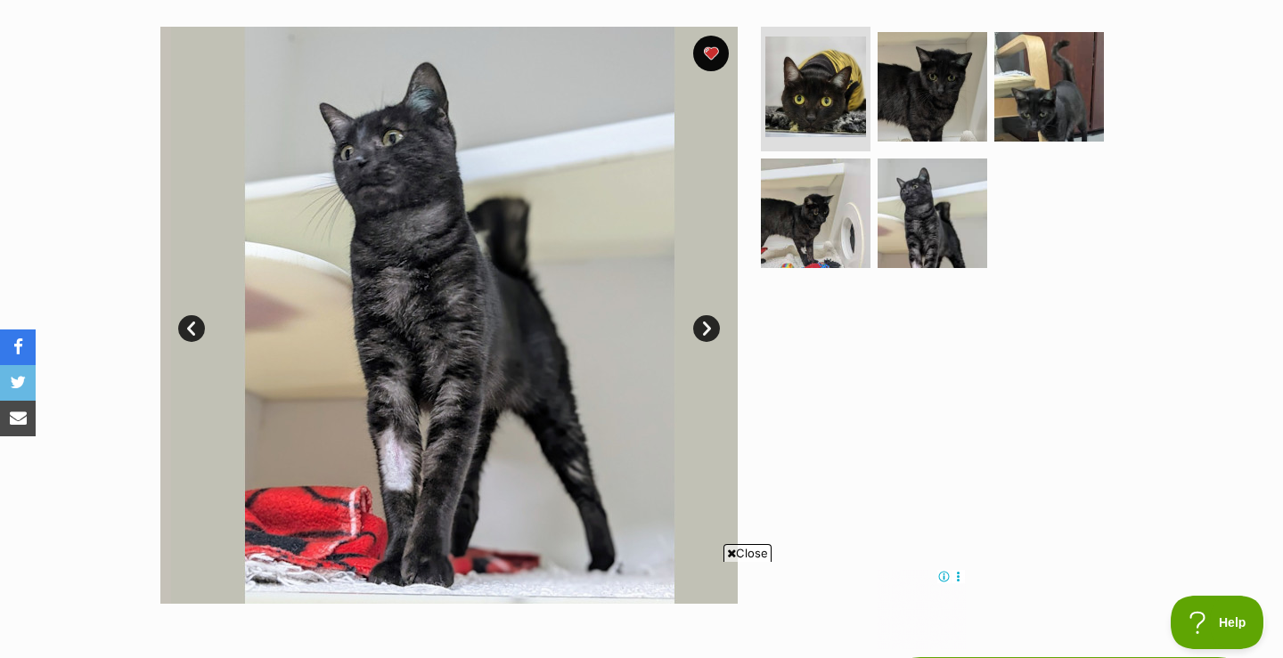
click at [708, 328] on link "Next" at bounding box center [706, 328] width 27 height 27
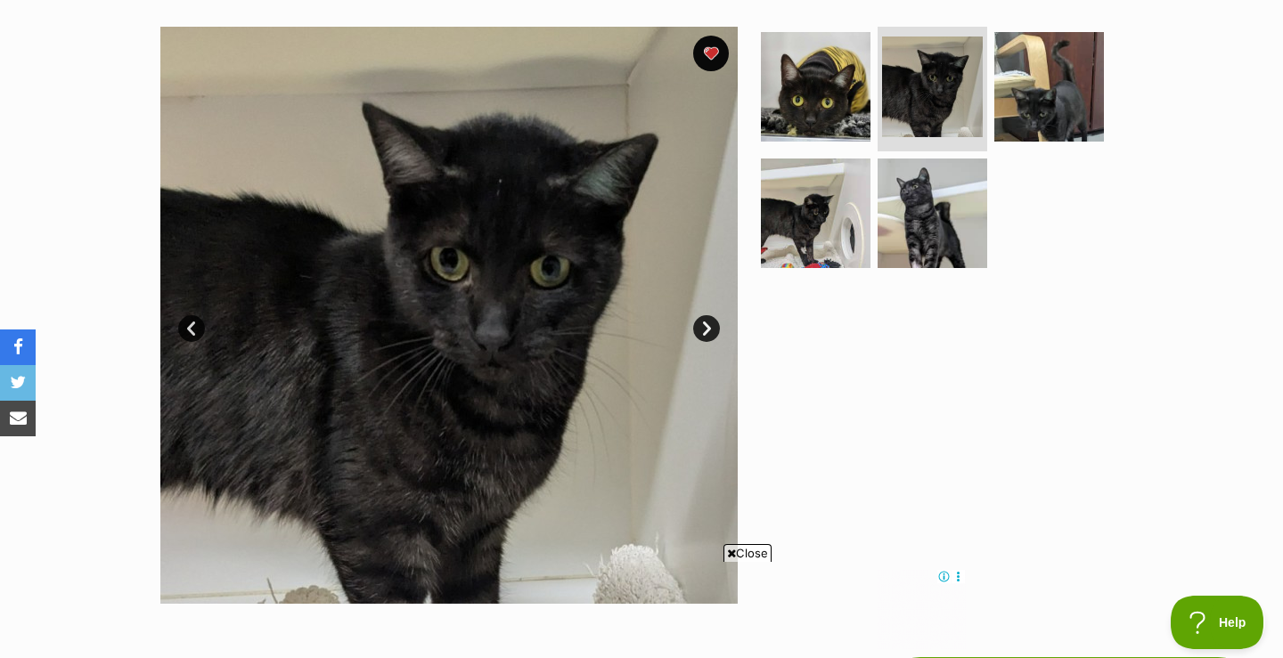
click at [708, 328] on link "Next" at bounding box center [706, 328] width 27 height 27
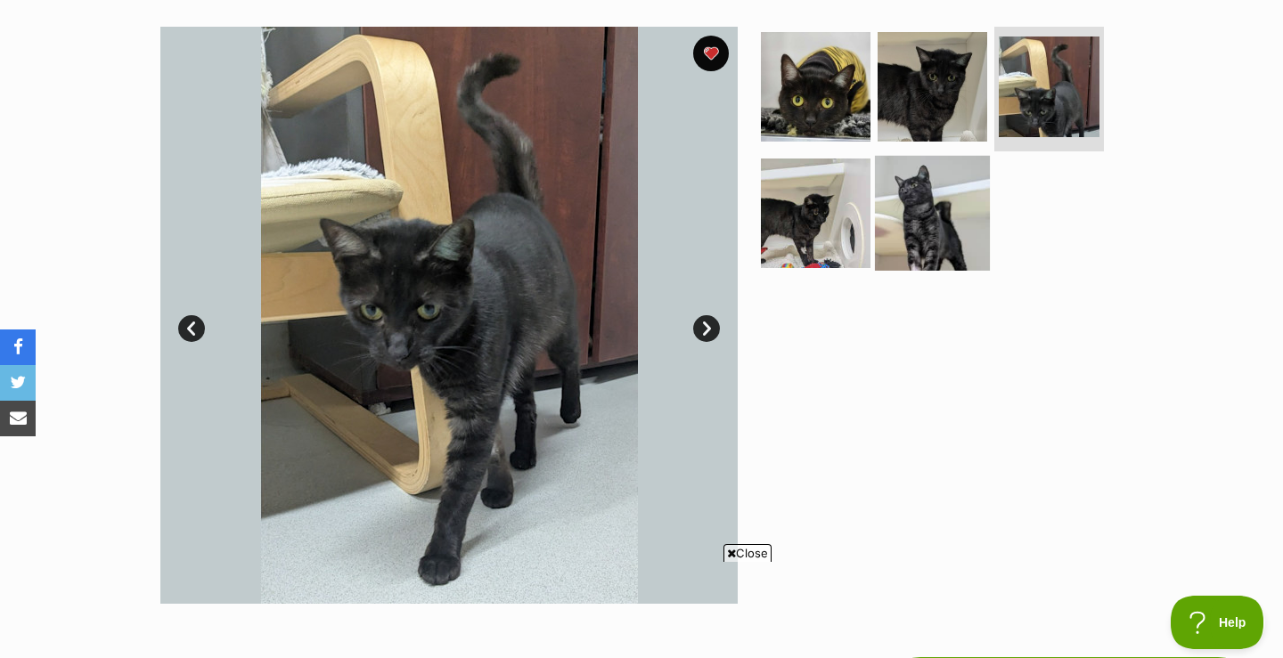
click at [912, 197] on img at bounding box center [932, 212] width 115 height 115
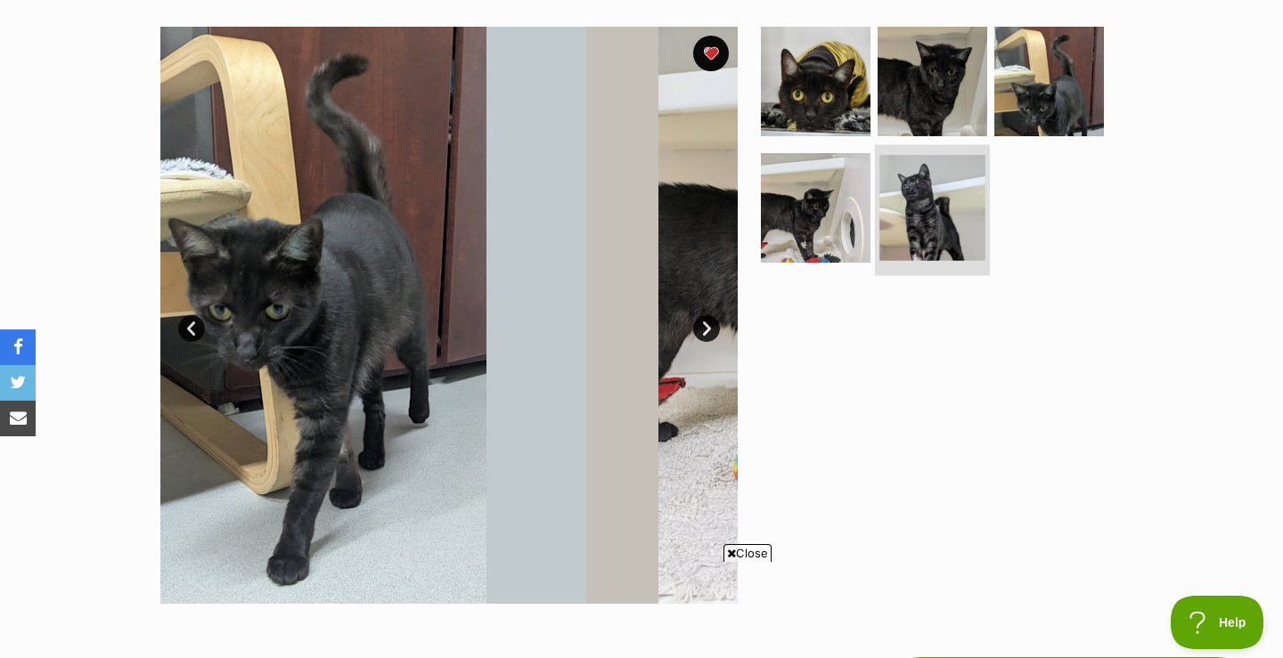
click at [912, 197] on img at bounding box center [932, 208] width 106 height 106
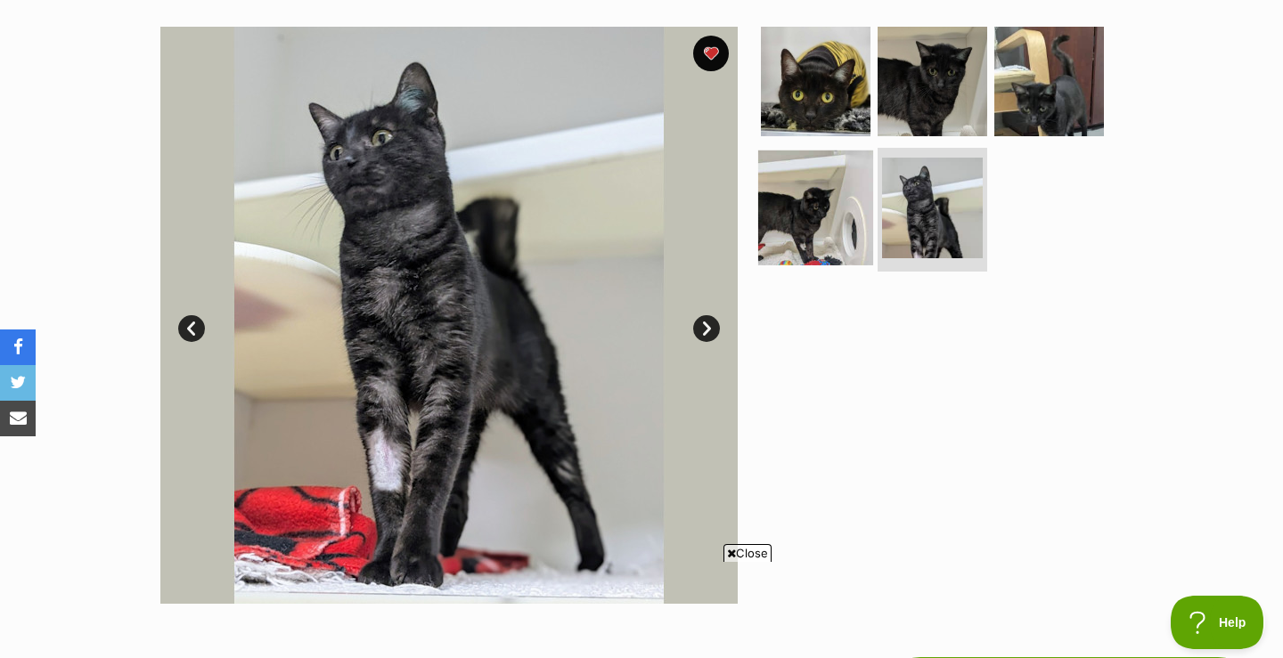
click at [778, 217] on img at bounding box center [815, 207] width 115 height 115
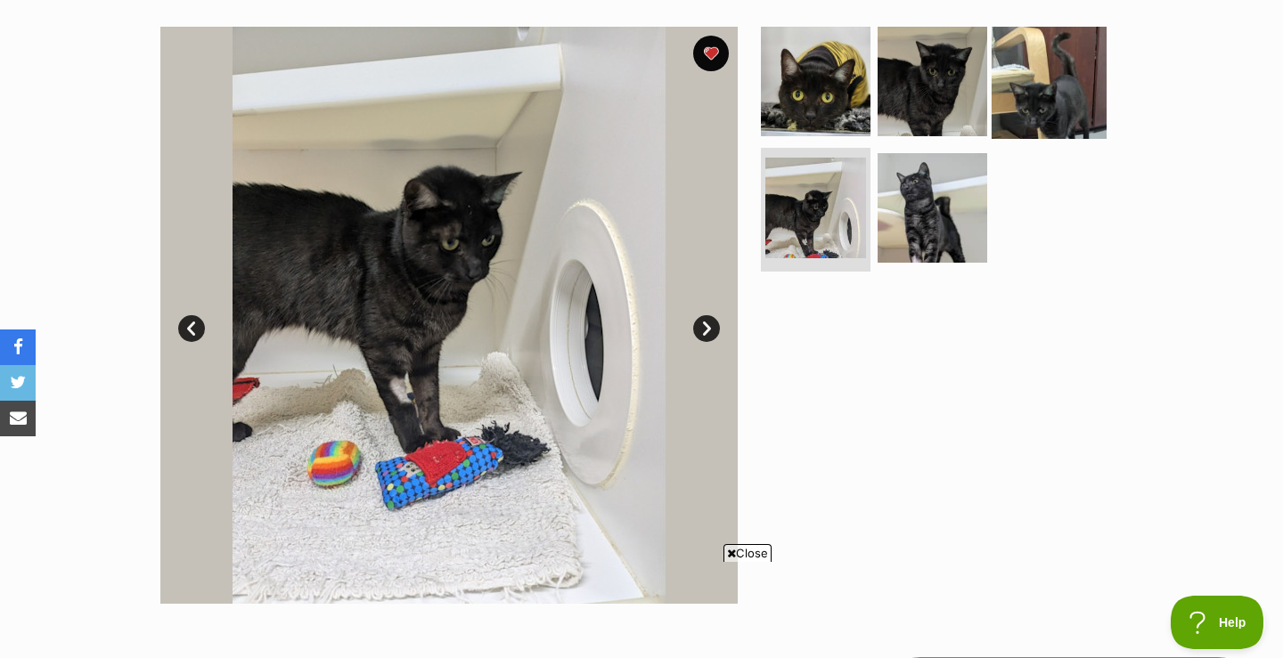
click at [1038, 77] on img at bounding box center [1048, 81] width 115 height 115
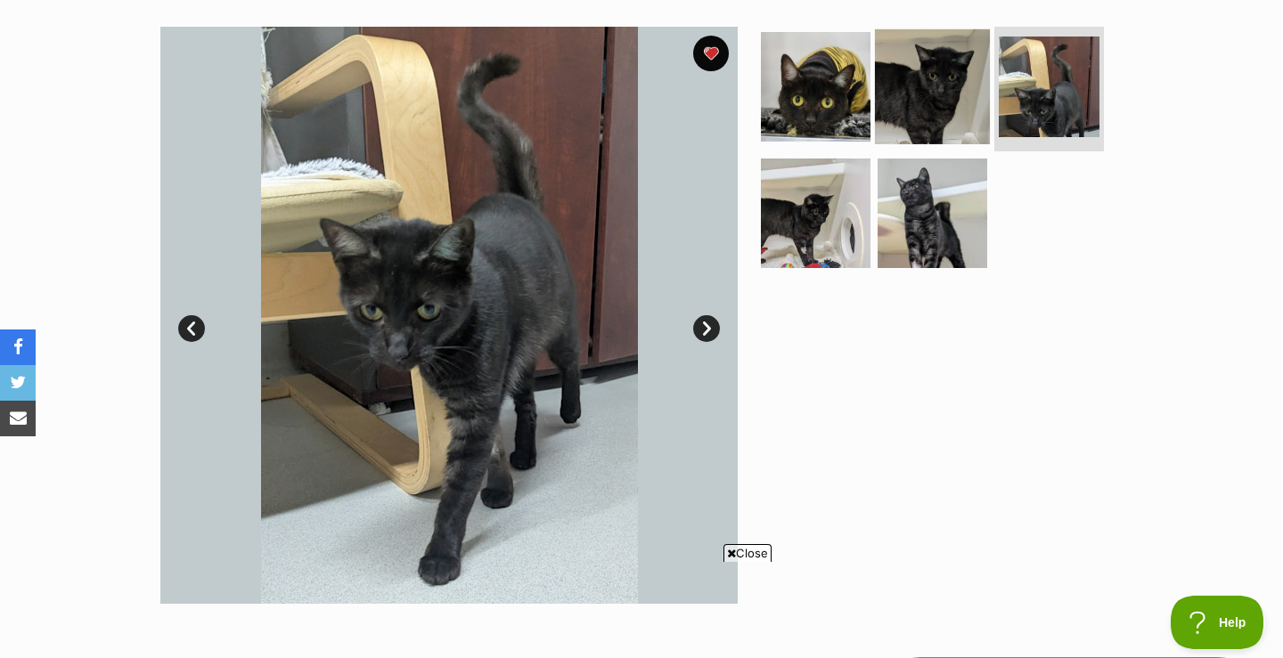
click at [925, 82] on img at bounding box center [932, 86] width 115 height 115
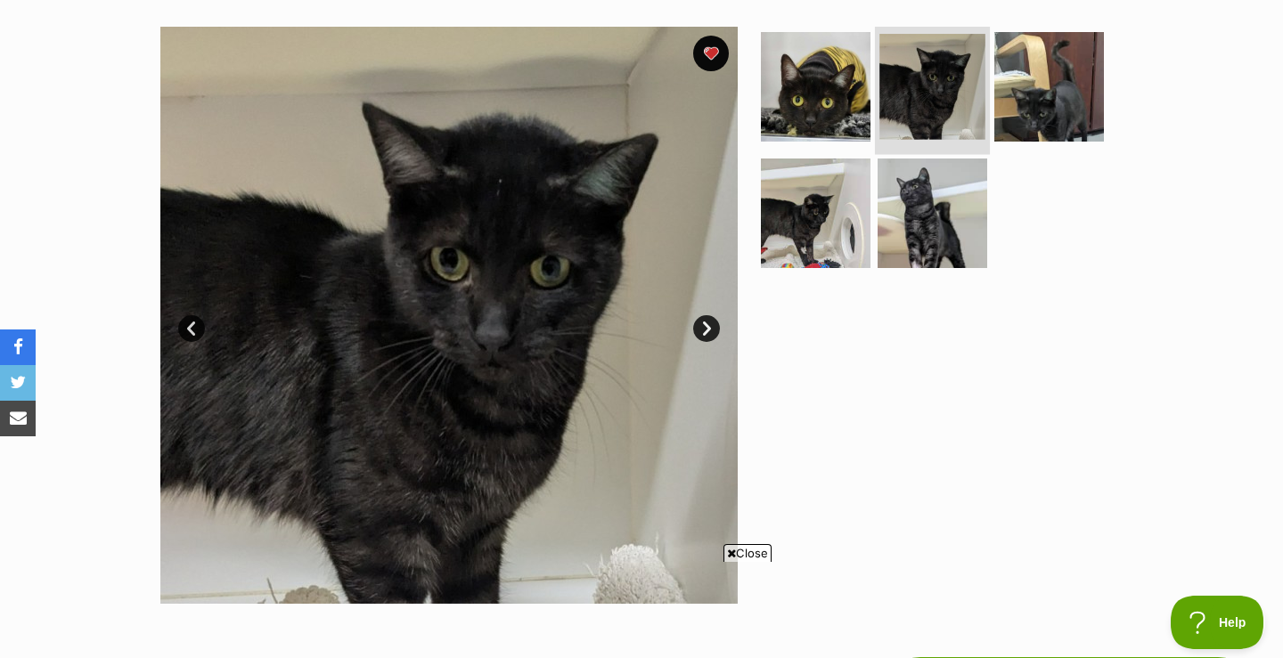
click at [925, 82] on img at bounding box center [932, 87] width 106 height 106
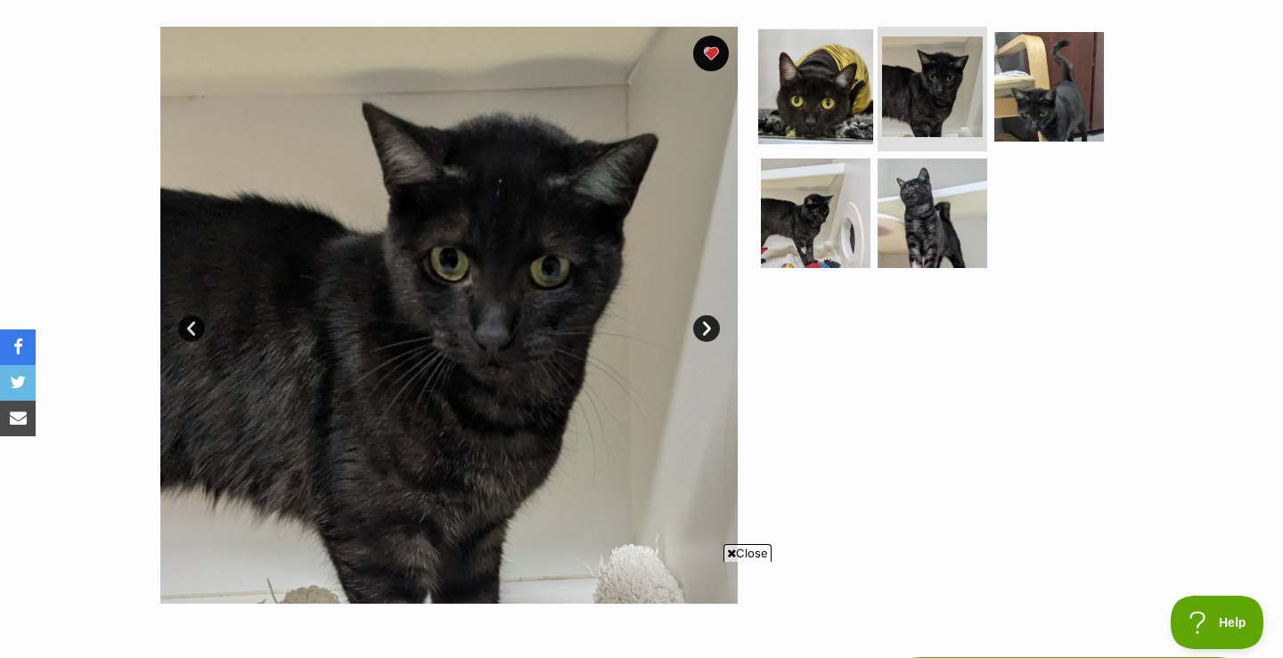
click at [799, 96] on img at bounding box center [815, 86] width 115 height 115
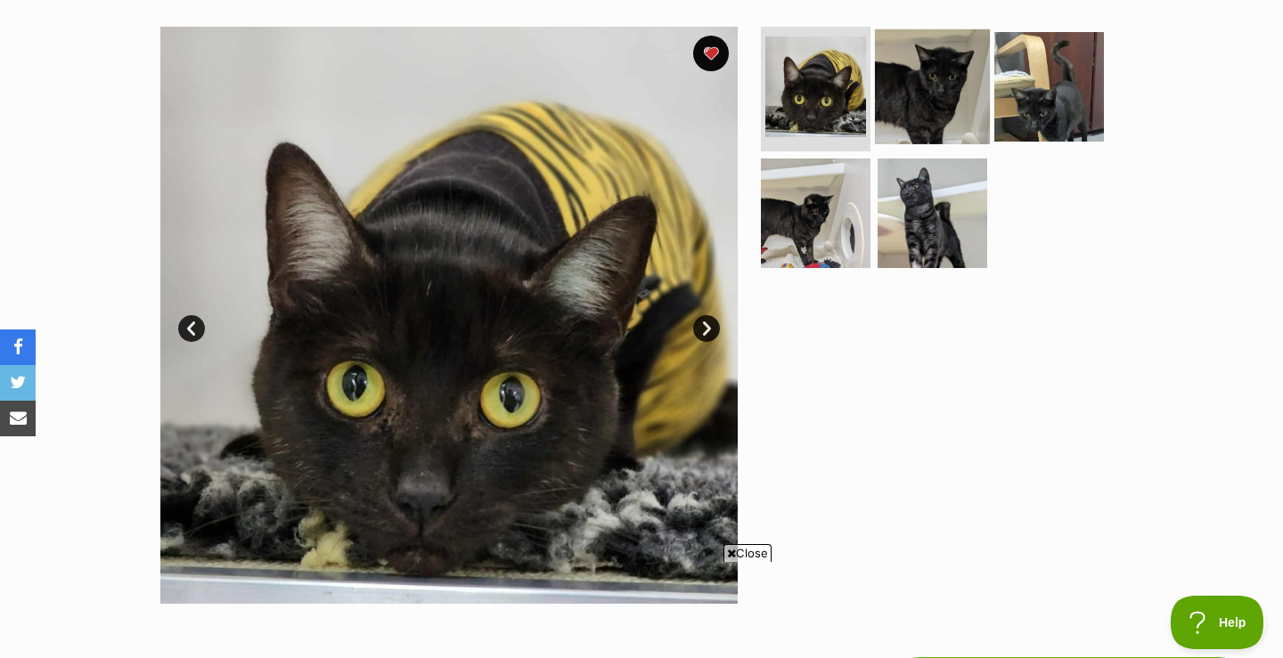
click at [901, 77] on img at bounding box center [932, 86] width 115 height 115
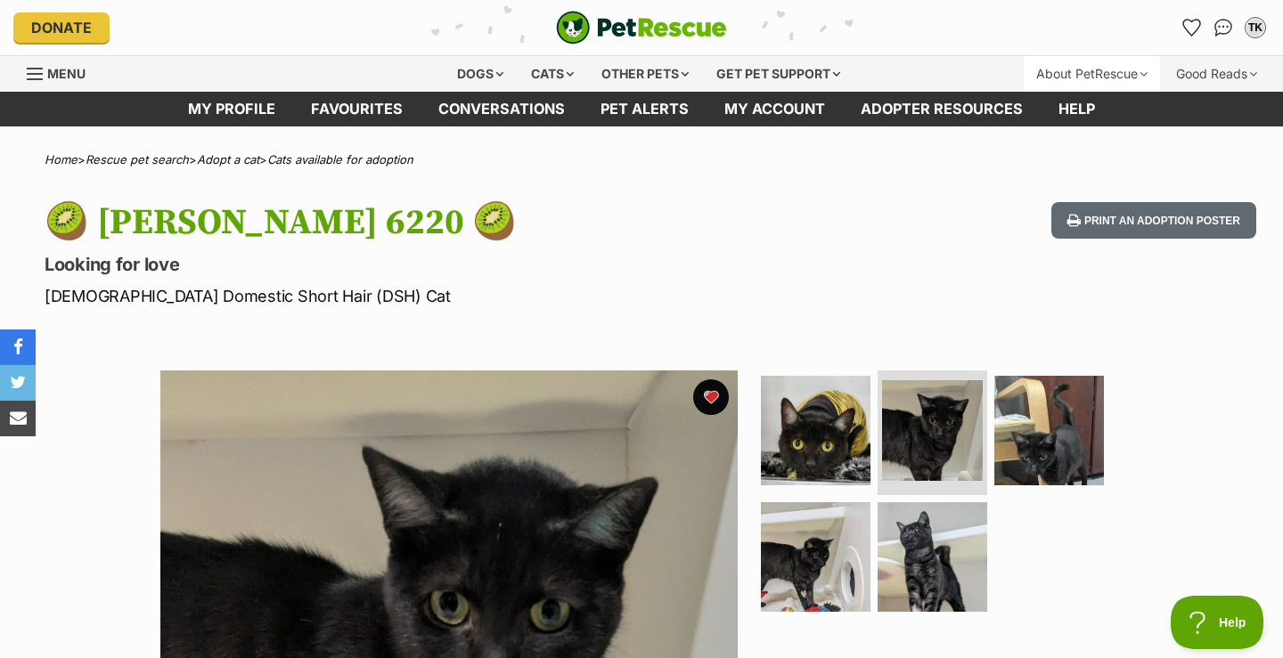
scroll to position [0, 0]
